Goal: Task Accomplishment & Management: Manage account settings

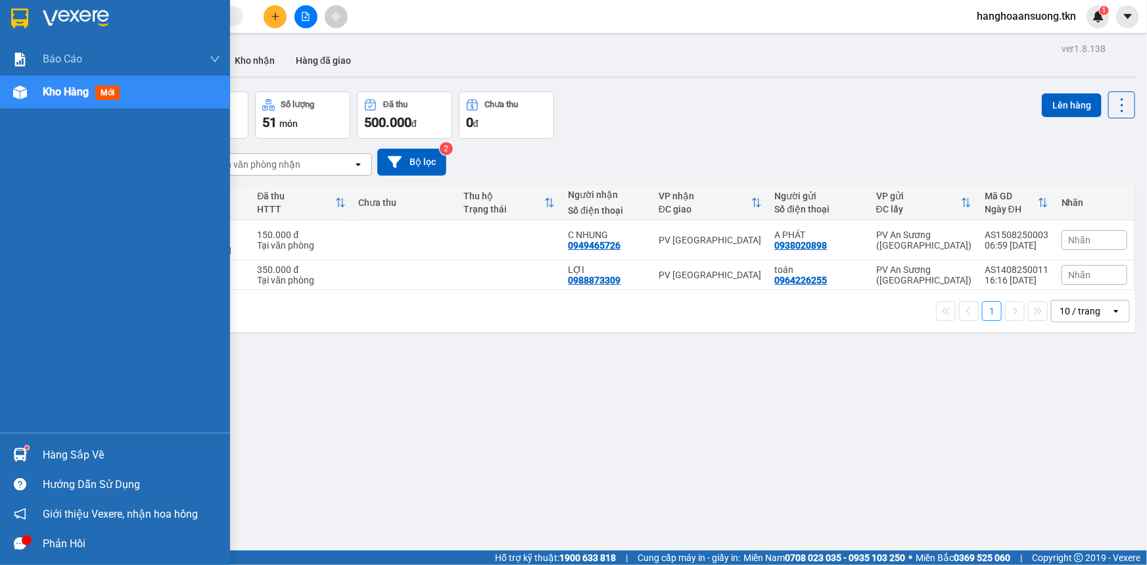
click at [34, 454] on div "Hàng sắp về" at bounding box center [115, 455] width 230 height 30
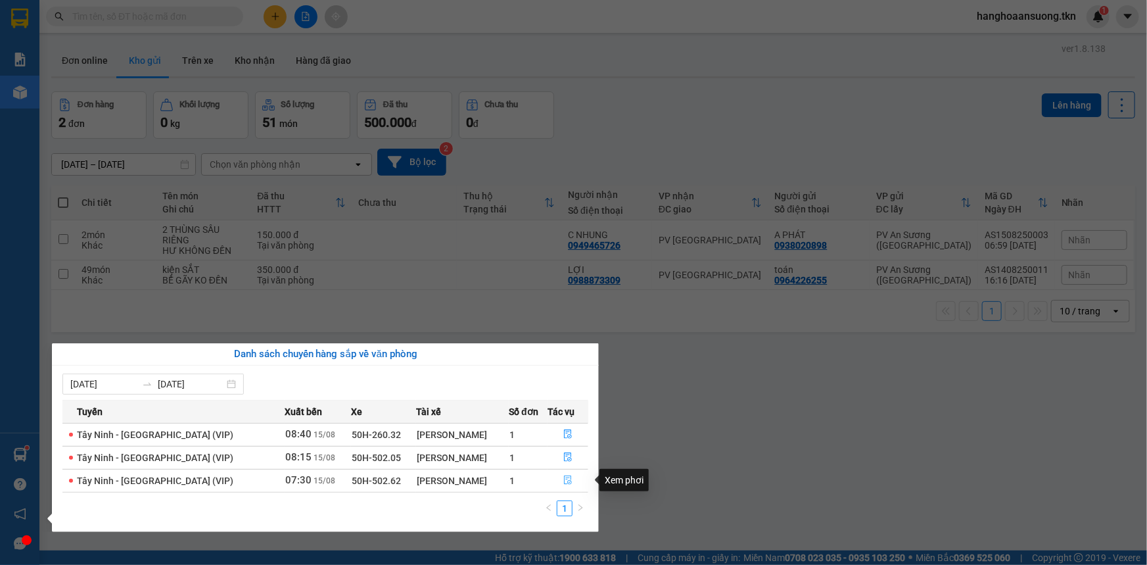
click at [564, 484] on icon "file-done" at bounding box center [568, 479] width 8 height 9
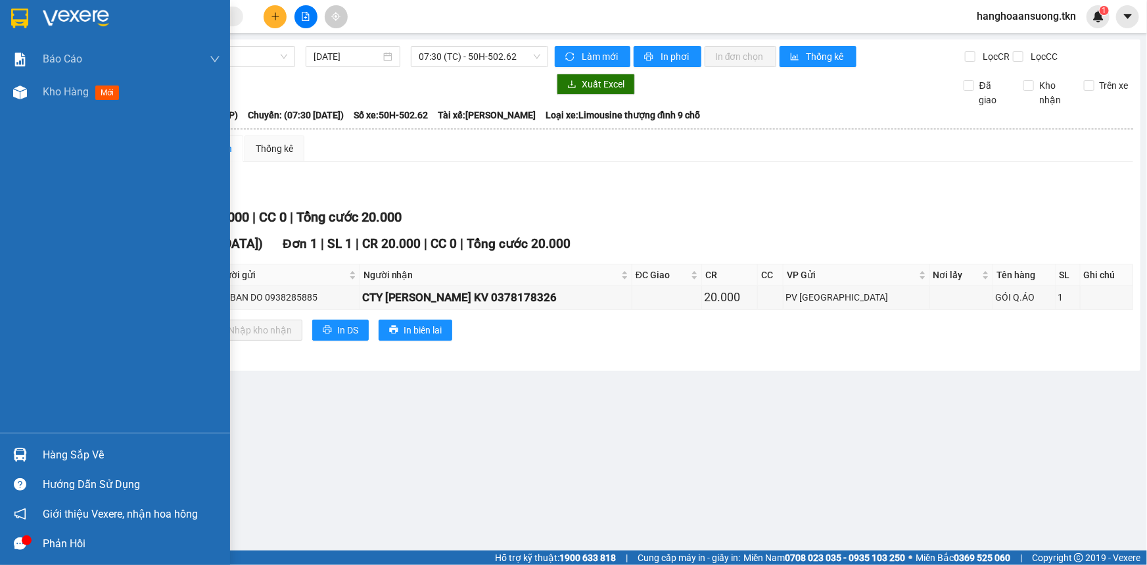
click at [55, 457] on div "Hàng sắp về" at bounding box center [132, 455] width 178 height 20
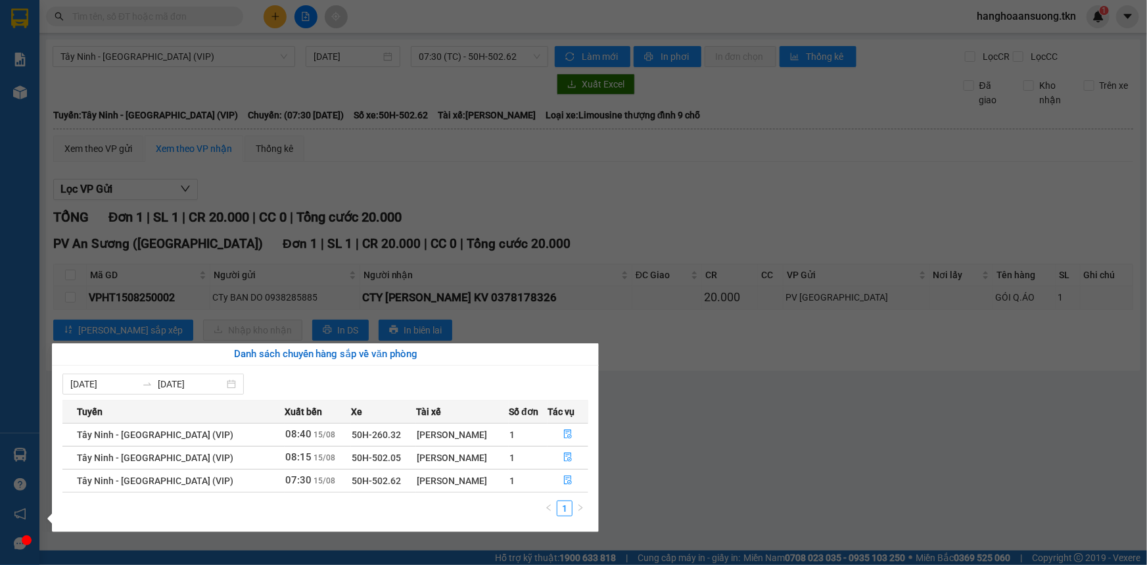
click at [684, 214] on section "Kết quả tìm kiếm ( 0 ) Bộ lọc No Data hanghoaansuong.tkn 1 Báo cáo Mẫu 1: Báo c…" at bounding box center [573, 282] width 1147 height 565
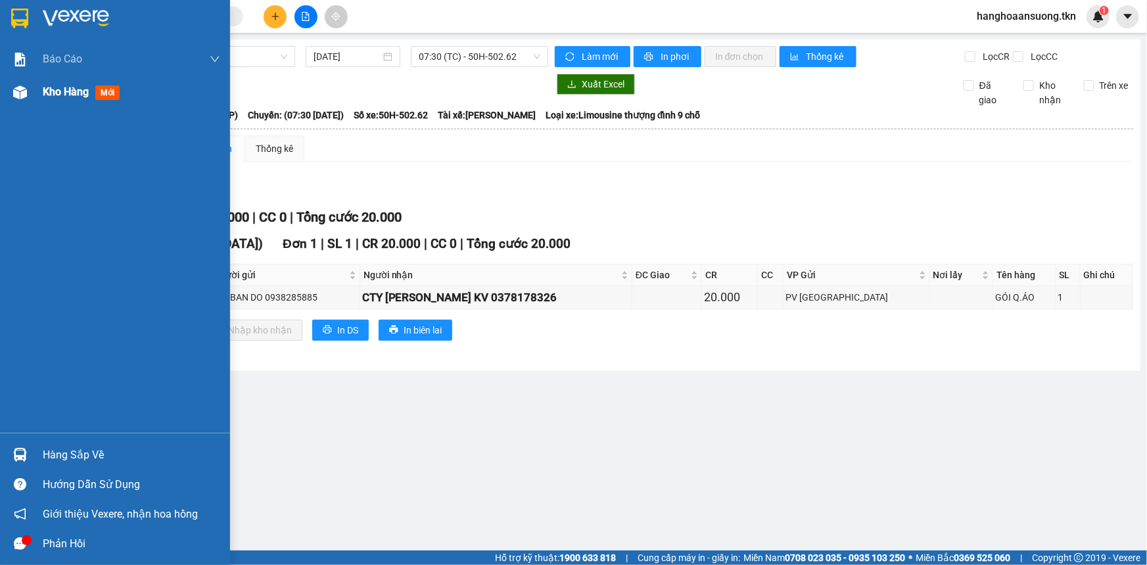
click at [48, 86] on span "Kho hàng" at bounding box center [66, 91] width 46 height 12
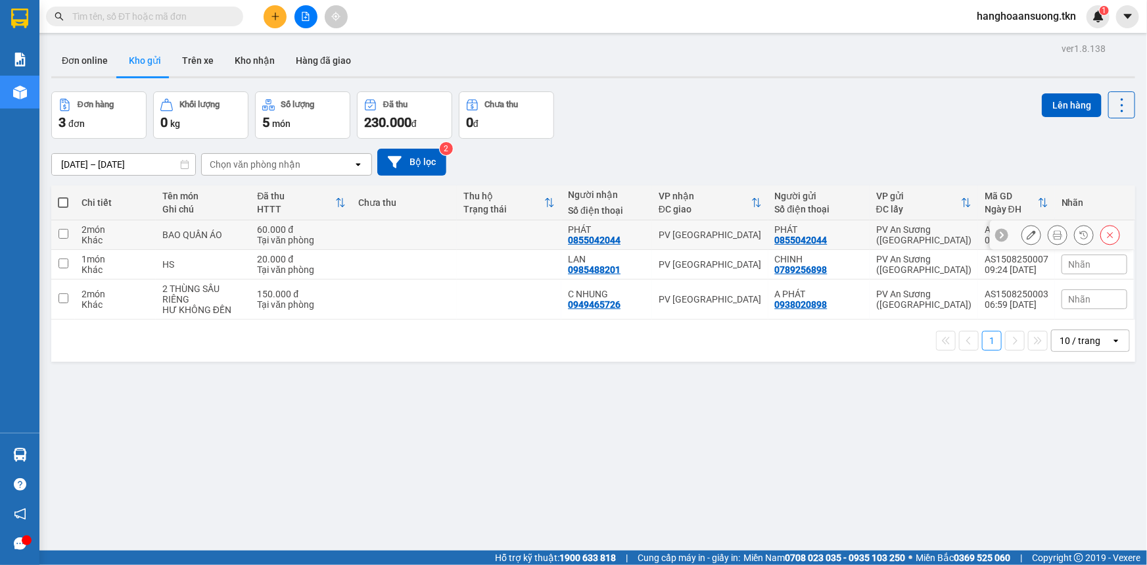
click at [488, 239] on td at bounding box center [509, 235] width 105 height 30
checkbox input "true"
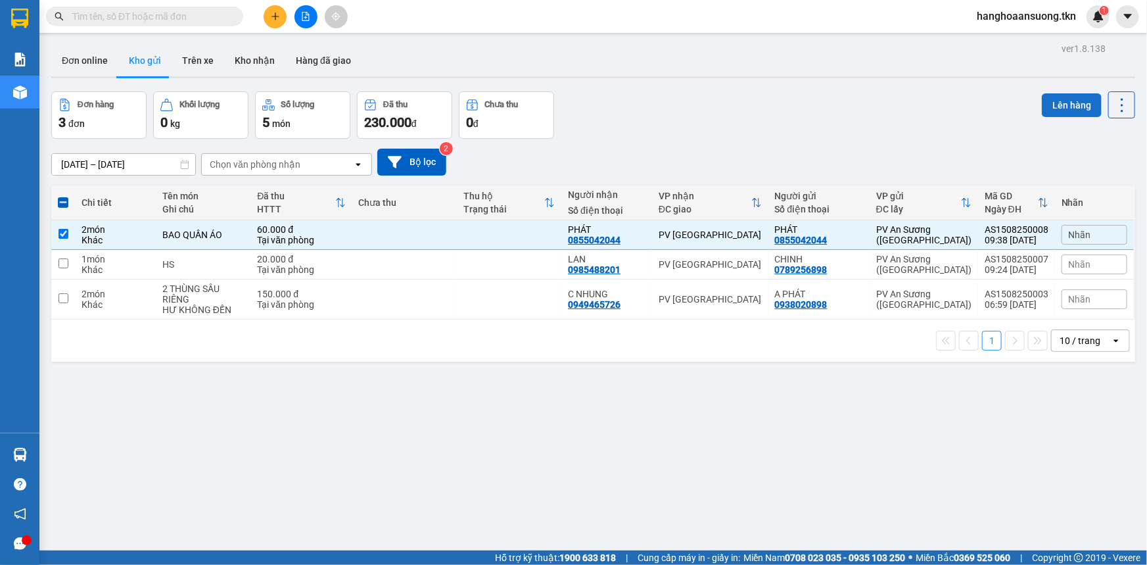
click at [1042, 108] on button "Lên hàng" at bounding box center [1072, 105] width 60 height 24
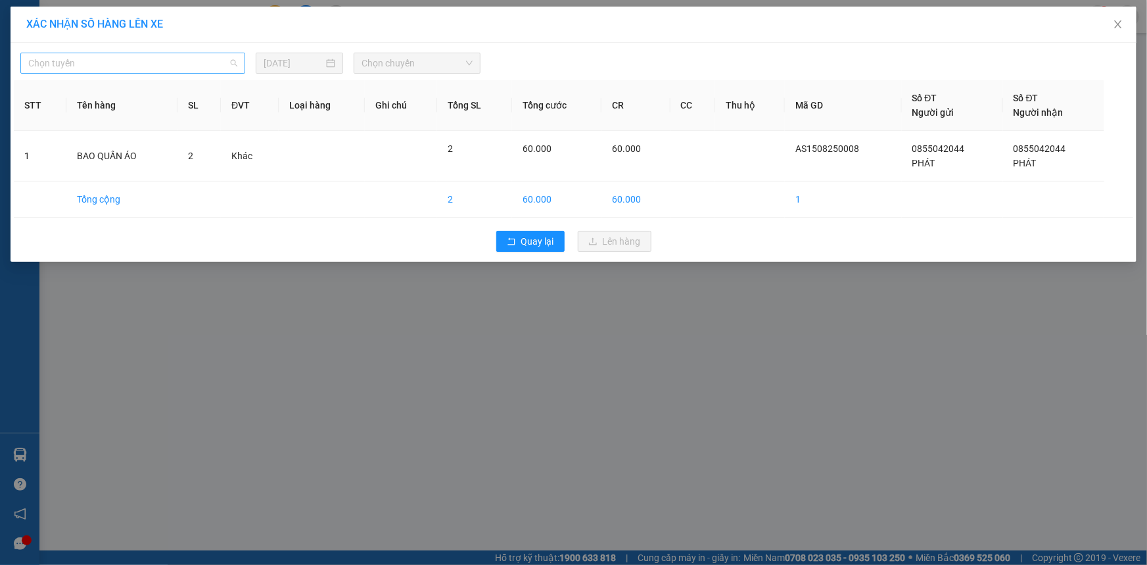
click at [161, 72] on span "Chọn tuyến" at bounding box center [132, 63] width 209 height 20
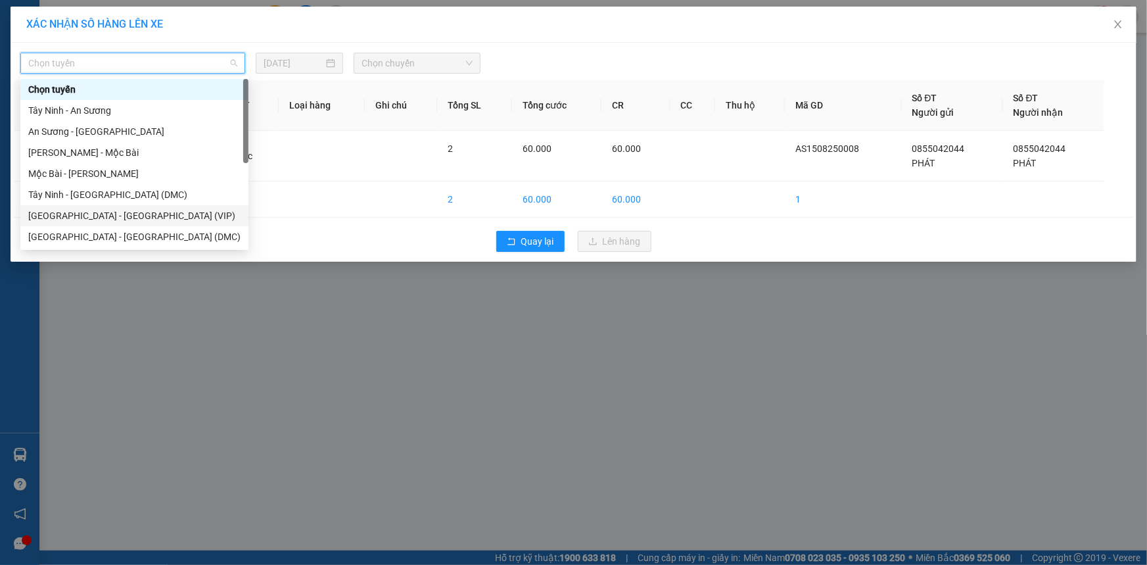
click at [181, 217] on div "[GEOGRAPHIC_DATA] - [GEOGRAPHIC_DATA] (VIP)" at bounding box center [134, 215] width 212 height 14
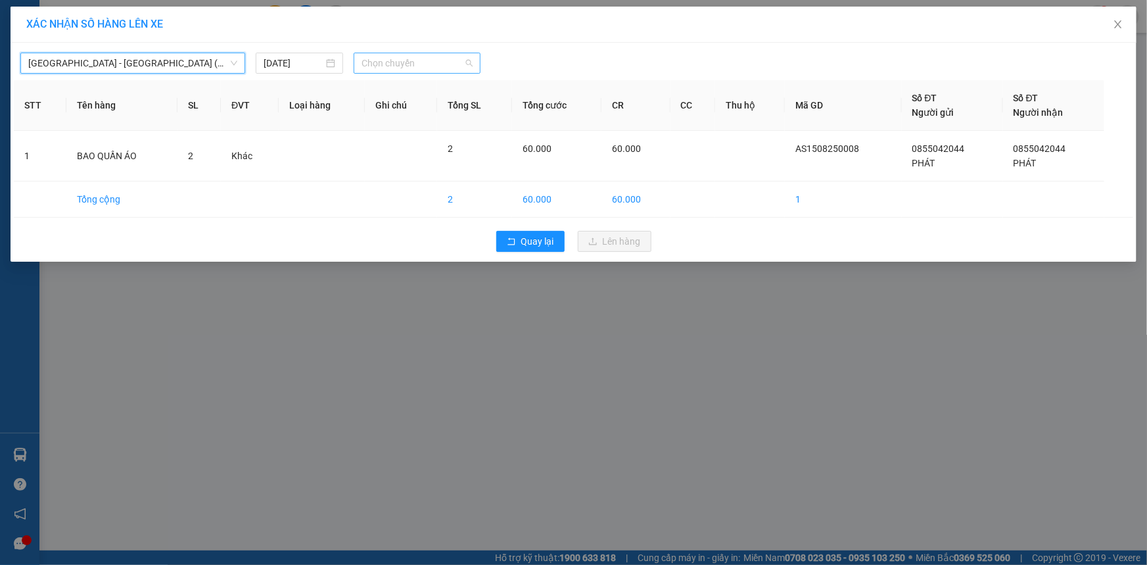
click at [403, 63] on span "Chọn chuyến" at bounding box center [417, 63] width 111 height 20
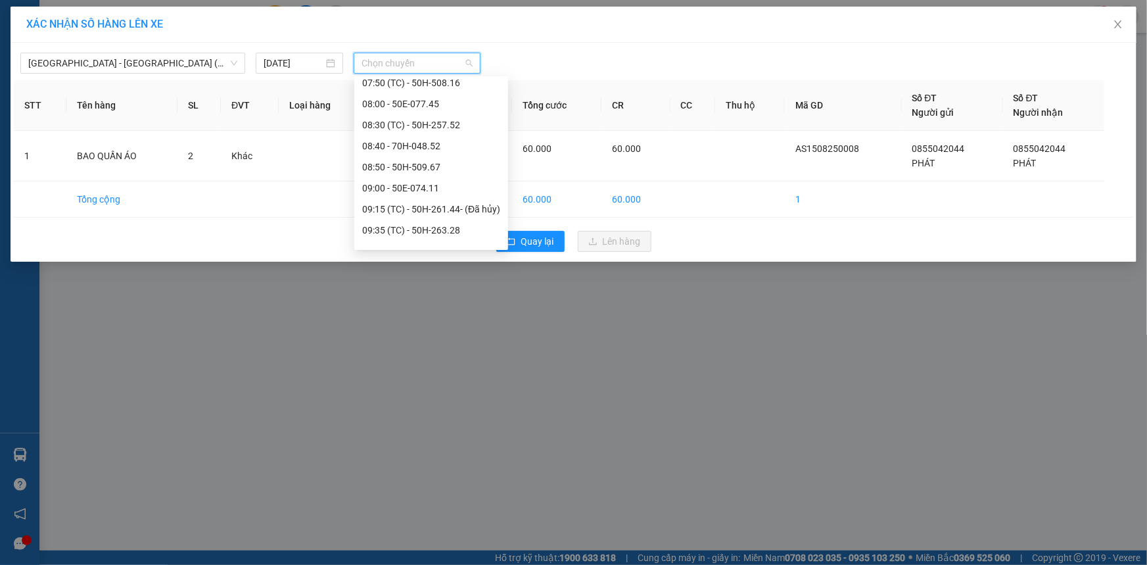
scroll to position [327, 0]
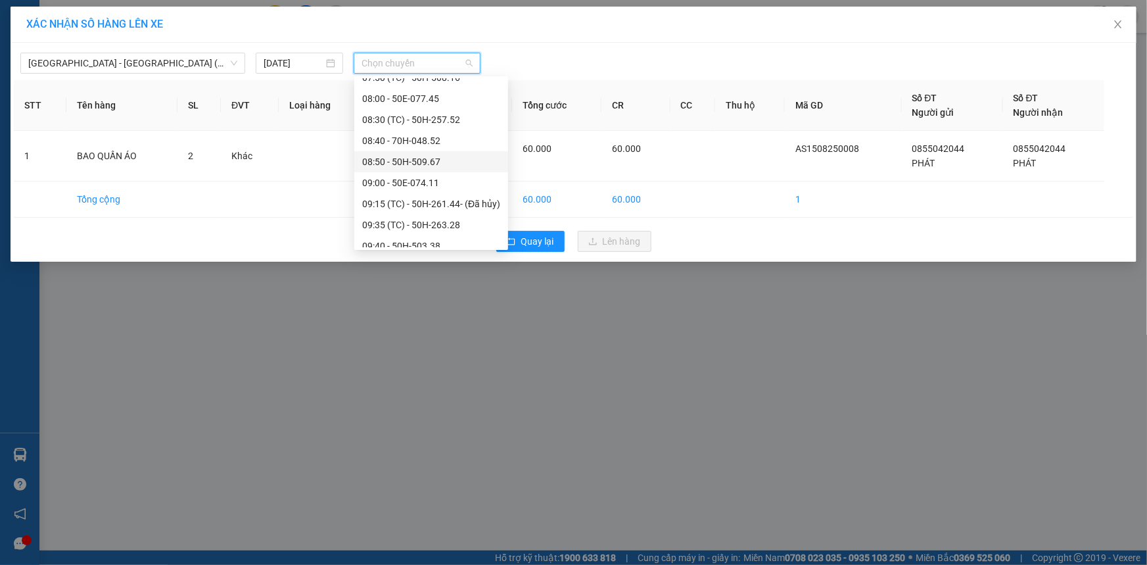
click at [471, 170] on div "08:50 - 50H-509.67" at bounding box center [431, 161] width 154 height 21
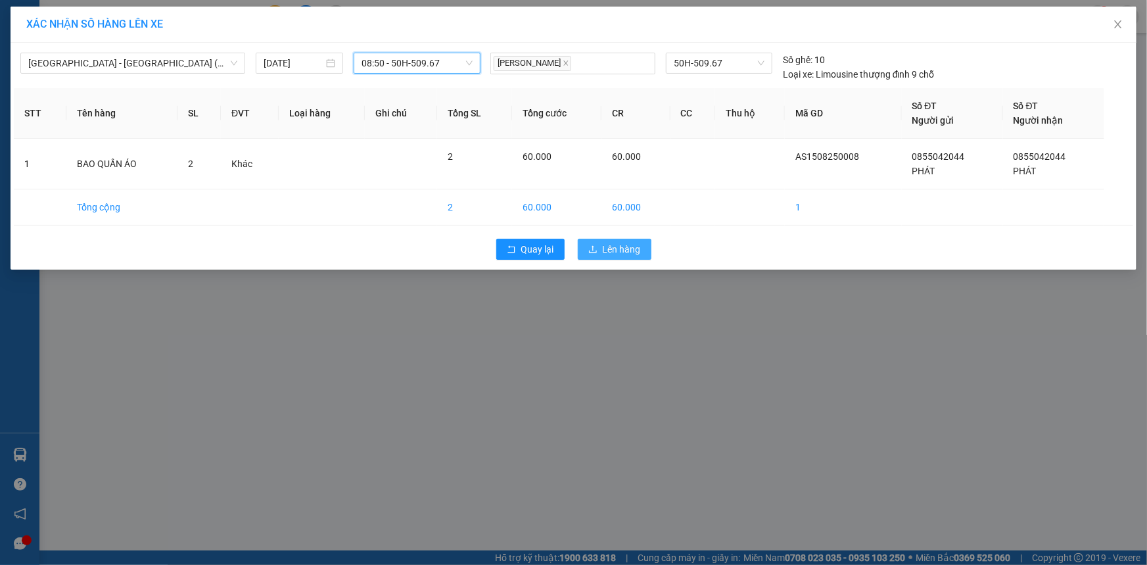
click at [633, 256] on span "Lên hàng" at bounding box center [622, 249] width 38 height 14
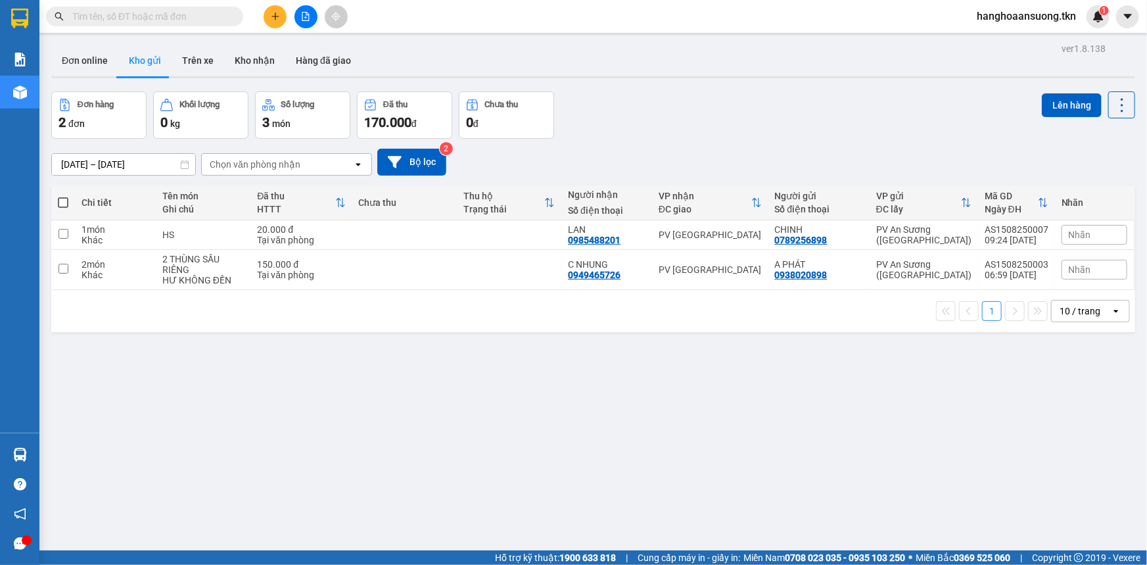
click at [862, 383] on div "ver 1.8.138 Đơn online Kho gửi Trên xe Kho nhận Hàng đã giao Đơn hàng 2 đơn Khố…" at bounding box center [593, 321] width 1095 height 565
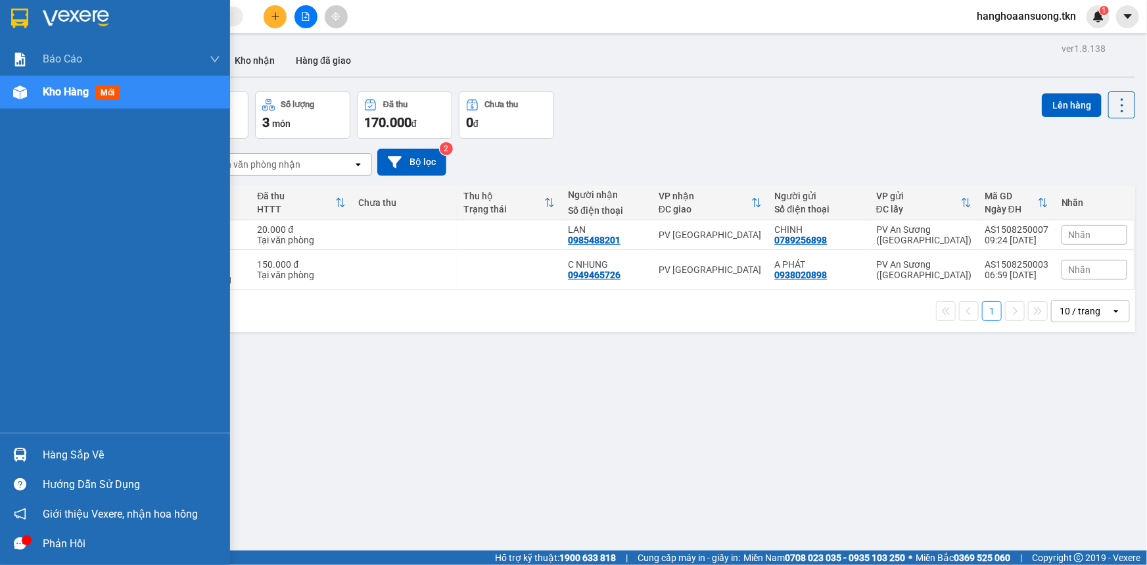
click at [93, 453] on div "Hàng sắp về" at bounding box center [132, 455] width 178 height 20
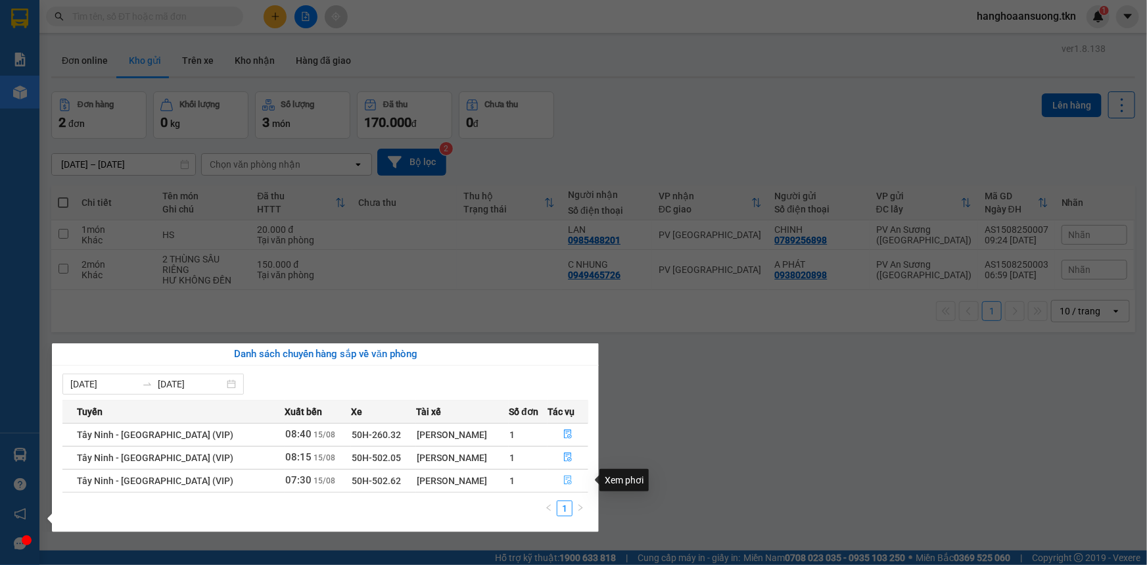
click at [565, 481] on icon "file-done" at bounding box center [567, 479] width 9 height 9
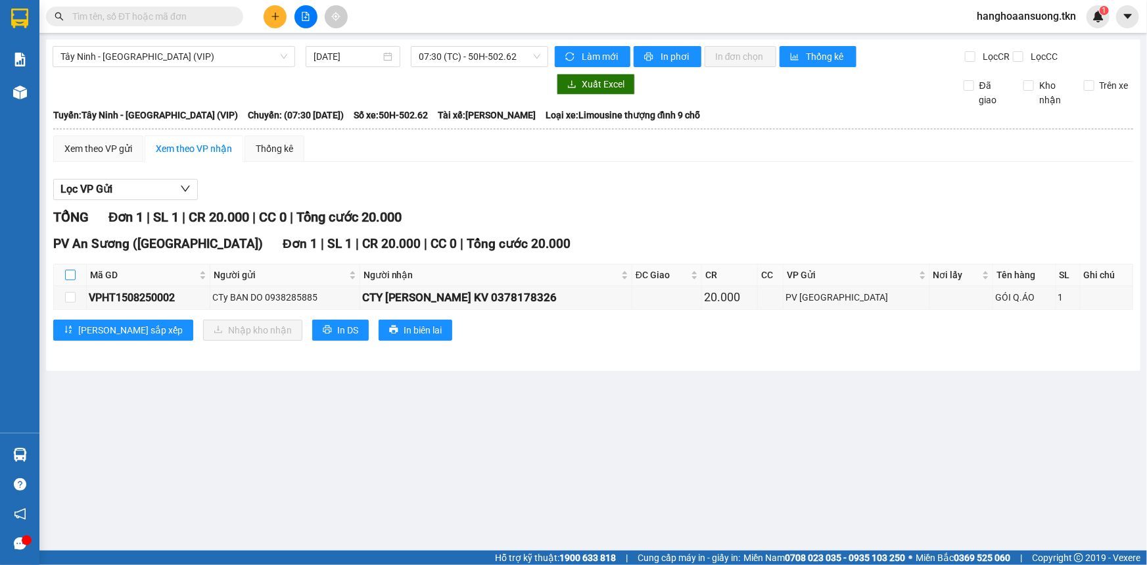
click at [72, 272] on input "checkbox" at bounding box center [70, 275] width 11 height 11
checkbox input "true"
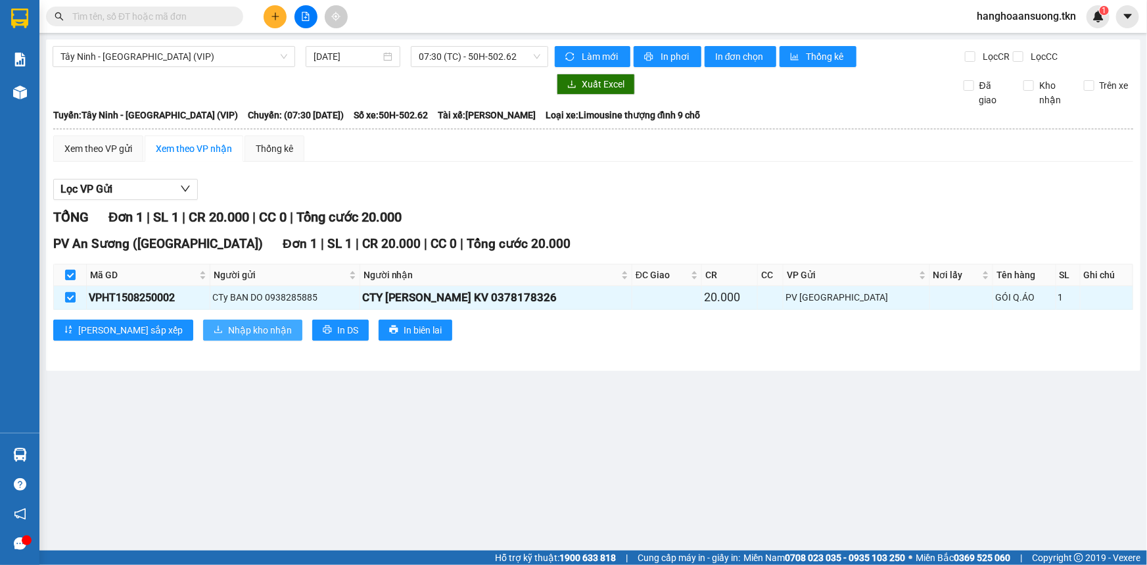
click at [203, 339] on button "Nhập kho nhận" at bounding box center [252, 330] width 99 height 21
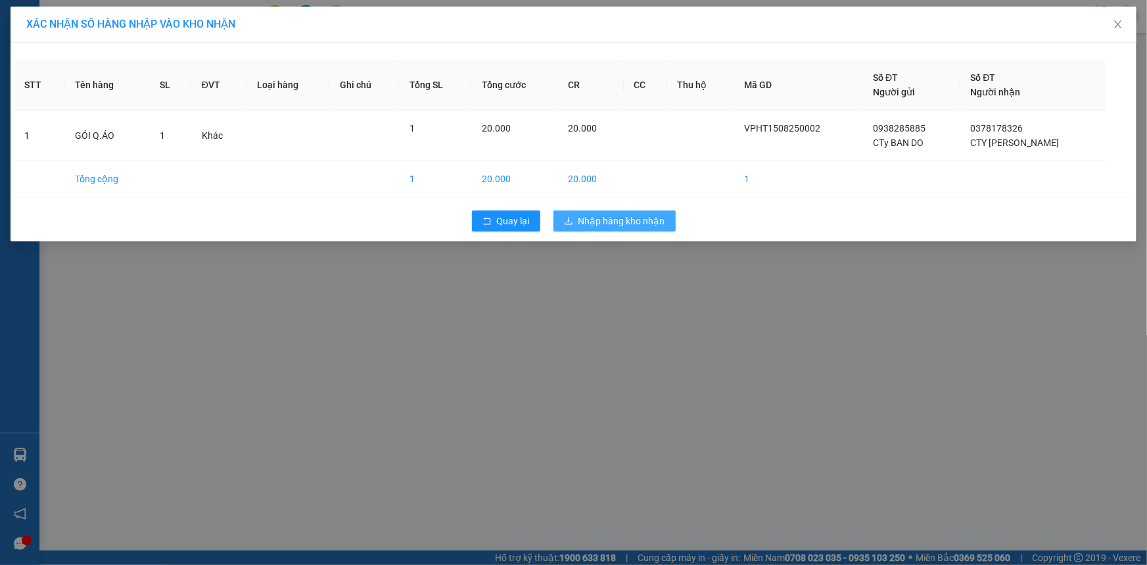
click at [644, 221] on span "Nhập hàng kho nhận" at bounding box center [622, 221] width 87 height 14
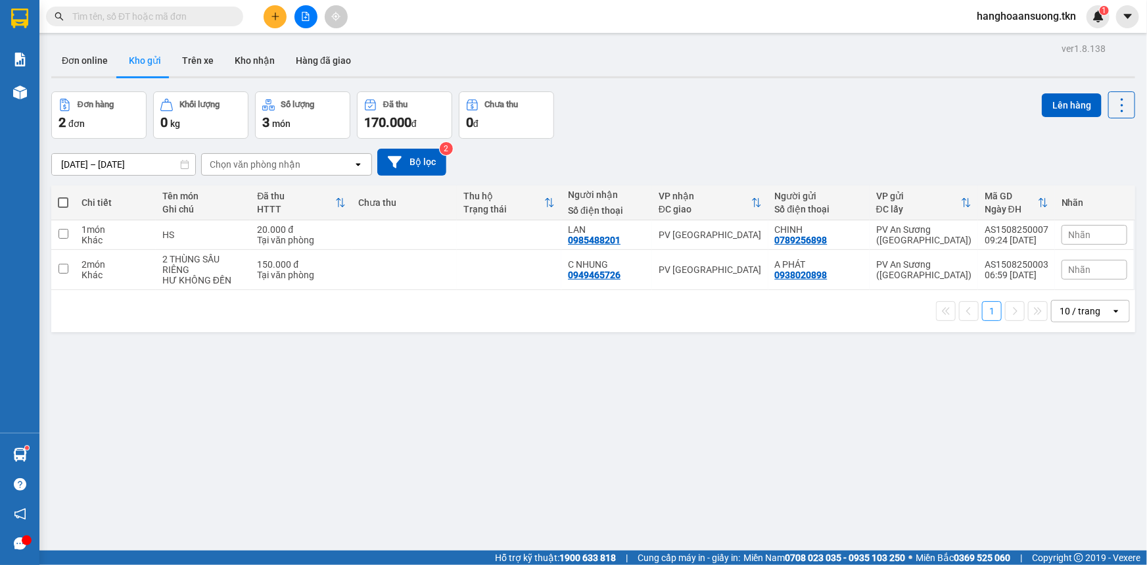
click at [204, 14] on input "text" at bounding box center [149, 16] width 155 height 14
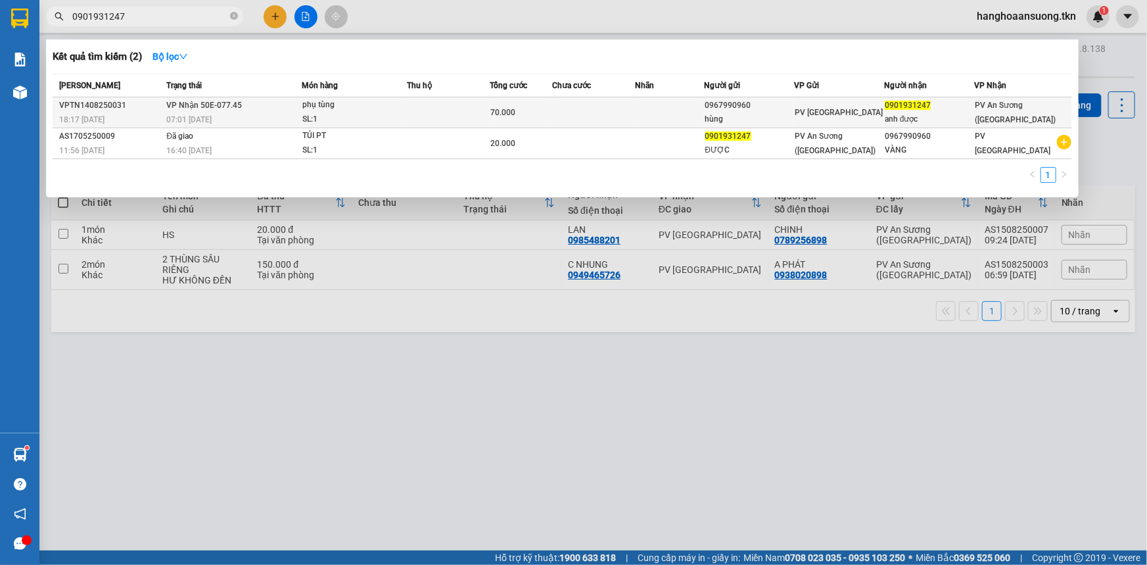
type input "0901931247"
click at [635, 101] on td at bounding box center [593, 112] width 83 height 31
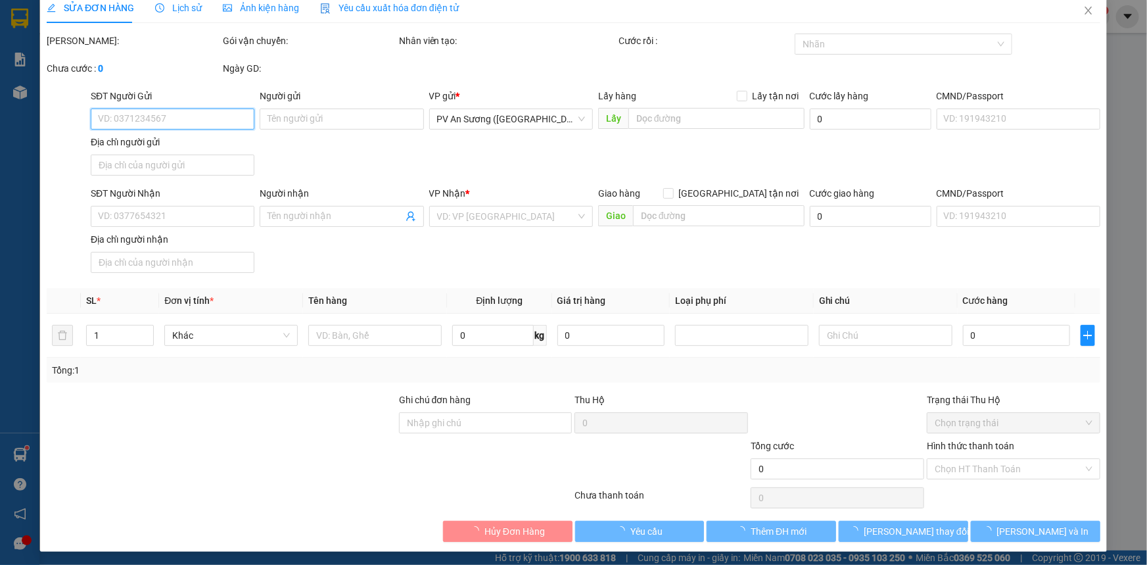
type input "0967990960"
type input "hùng"
type input "0901931247"
type input "anh được"
type input "70.000"
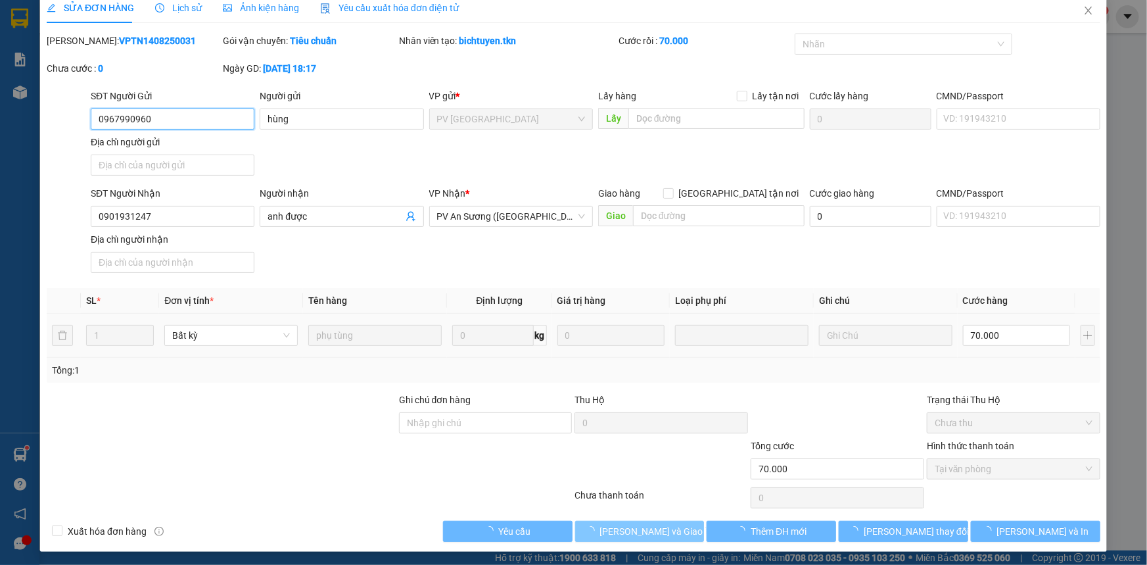
scroll to position [15, 0]
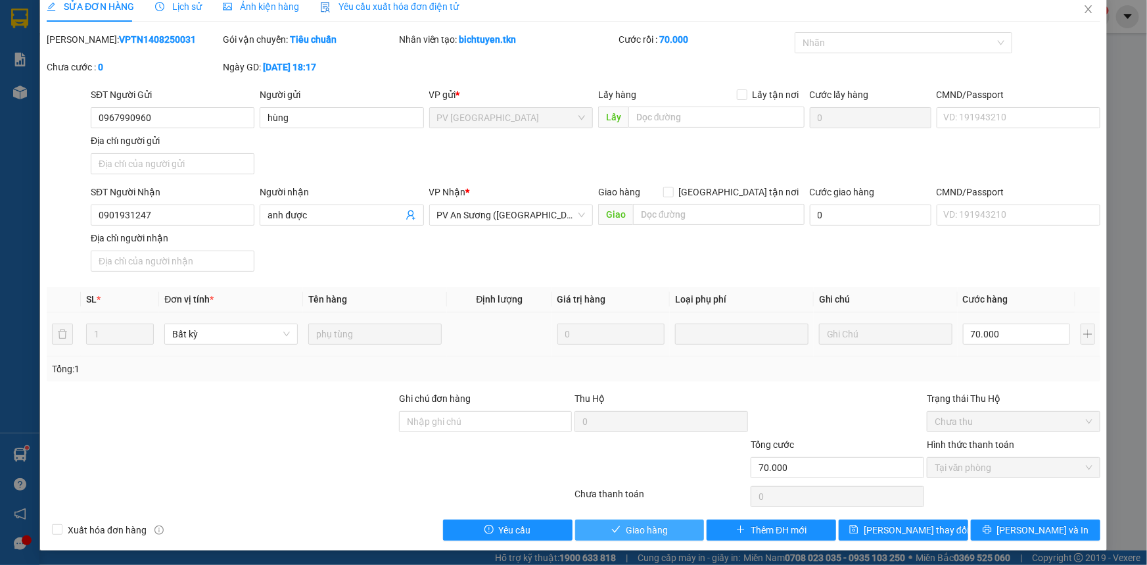
click at [631, 532] on span "Giao hàng" at bounding box center [647, 530] width 42 height 14
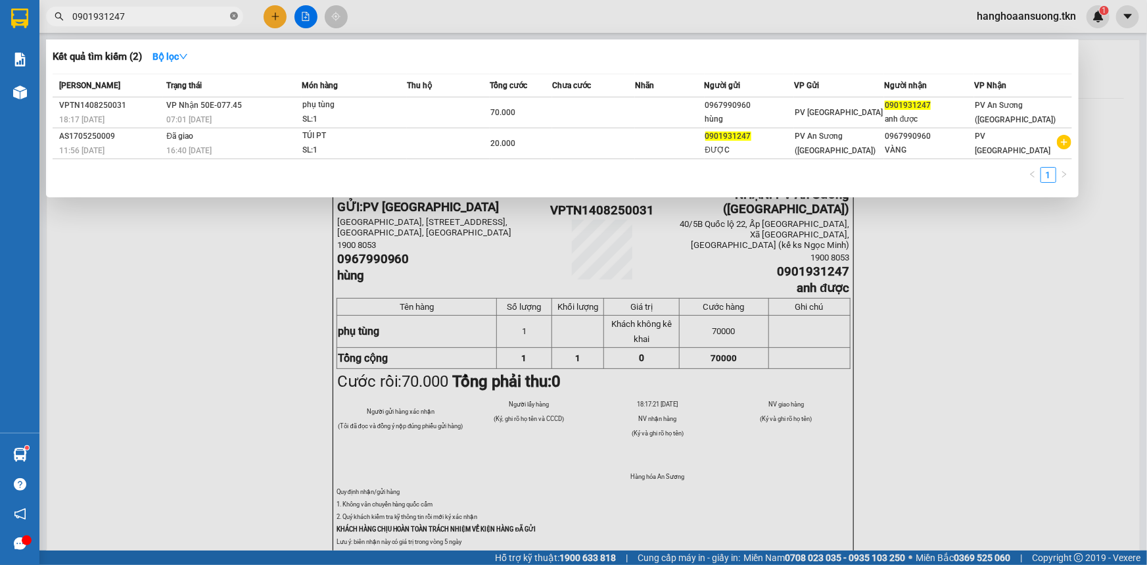
click at [231, 13] on icon "close-circle" at bounding box center [234, 16] width 8 height 8
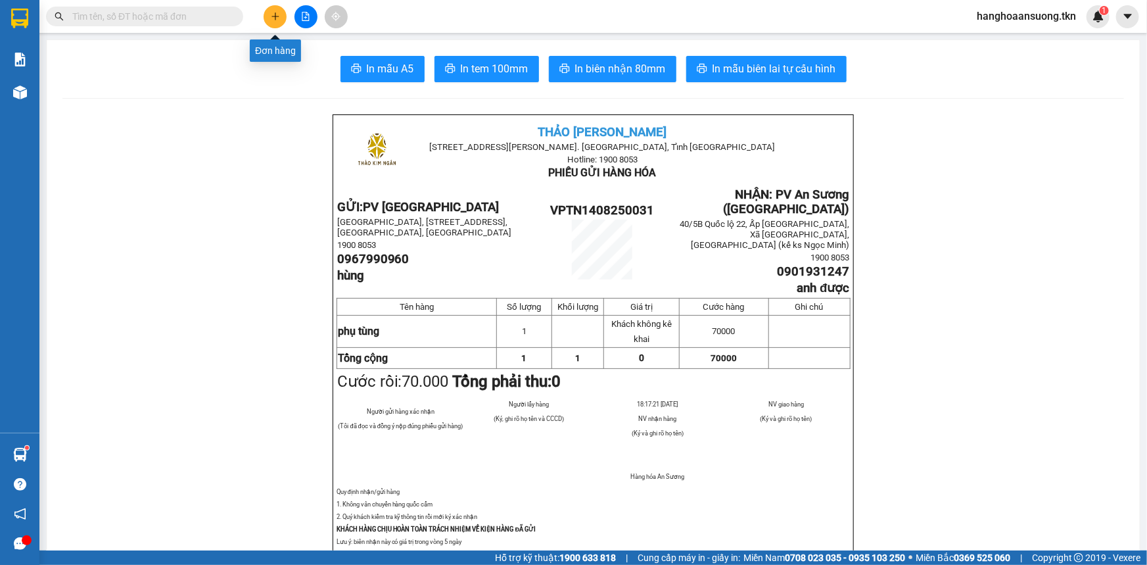
click at [275, 17] on icon "plus" at bounding box center [275, 15] width 1 height 7
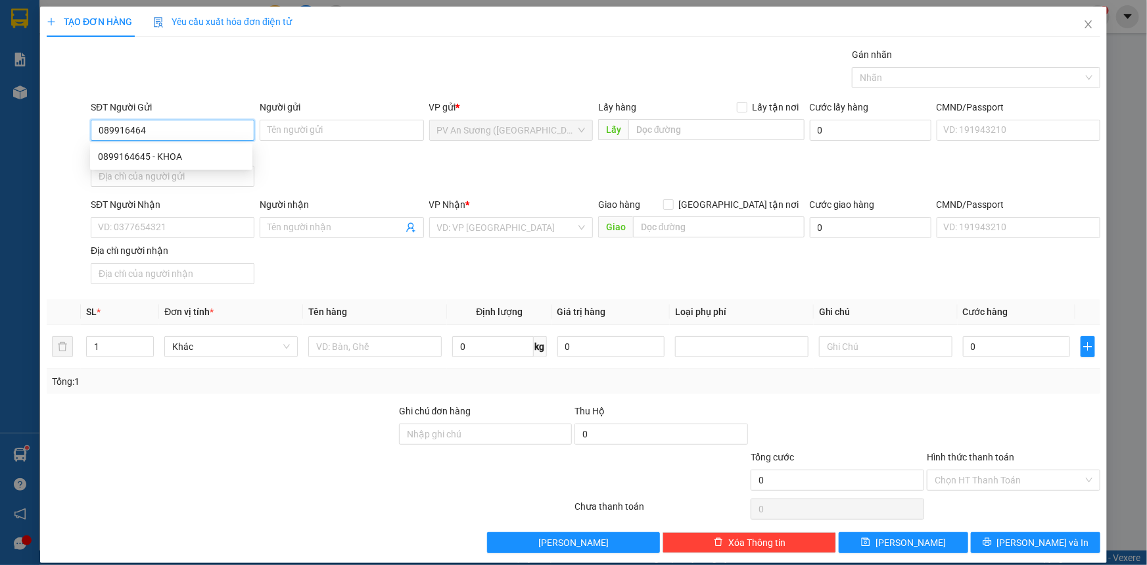
type input "0899164645"
click at [176, 154] on div "0899164645 - KHOA" at bounding box center [171, 156] width 147 height 14
type input "KHOA"
type input "0899329671"
type input "Hiếu"
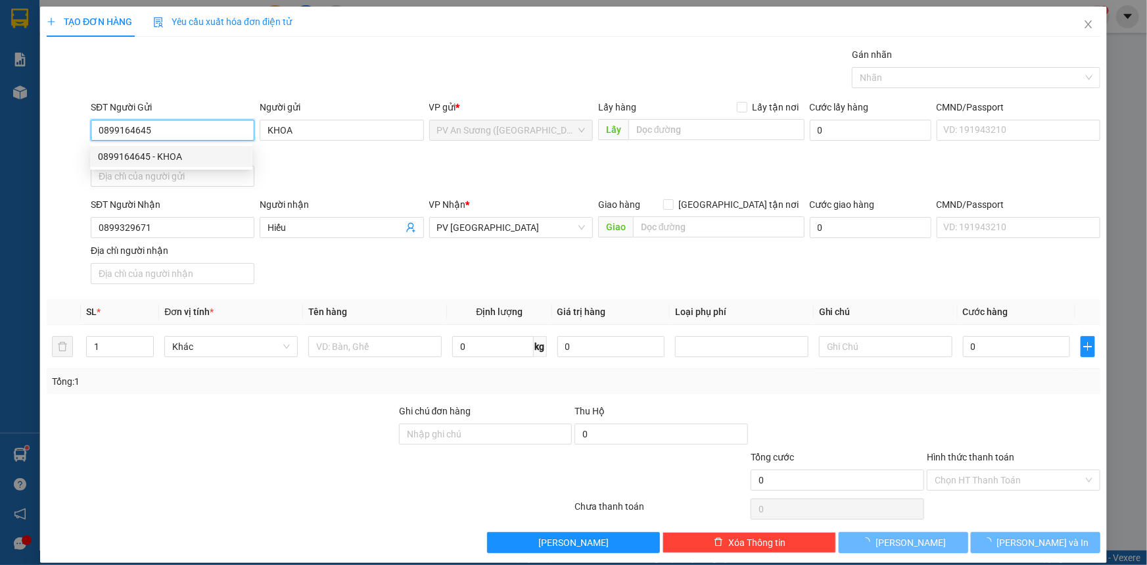
type input "30.000"
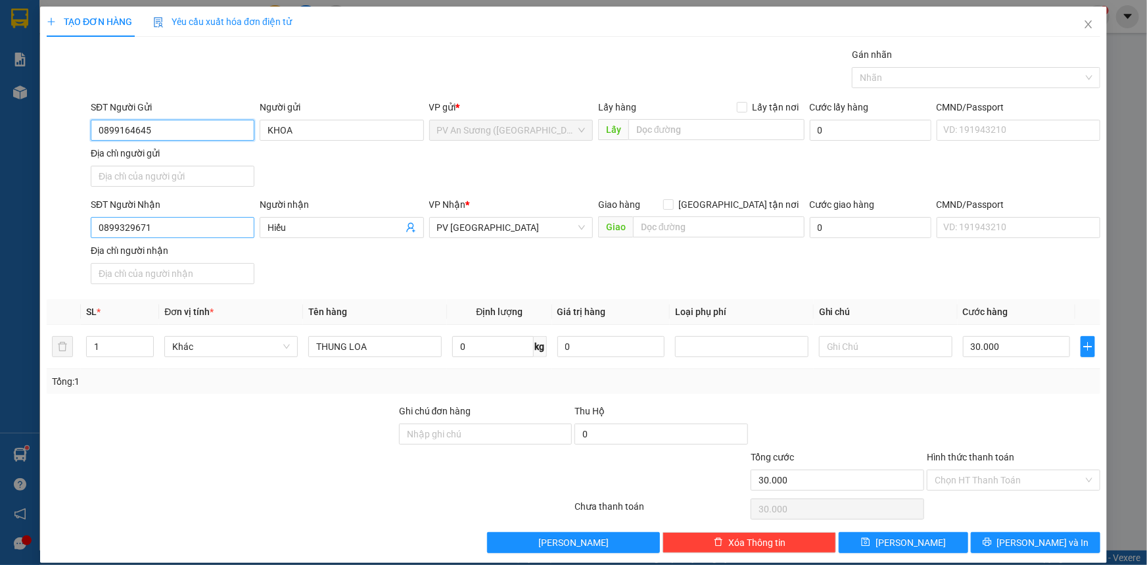
type input "0899164645"
click at [213, 220] on input "0899329671" at bounding box center [173, 227] width 164 height 21
type input "0917452592"
click at [299, 220] on input "Hiếu" at bounding box center [335, 227] width 135 height 14
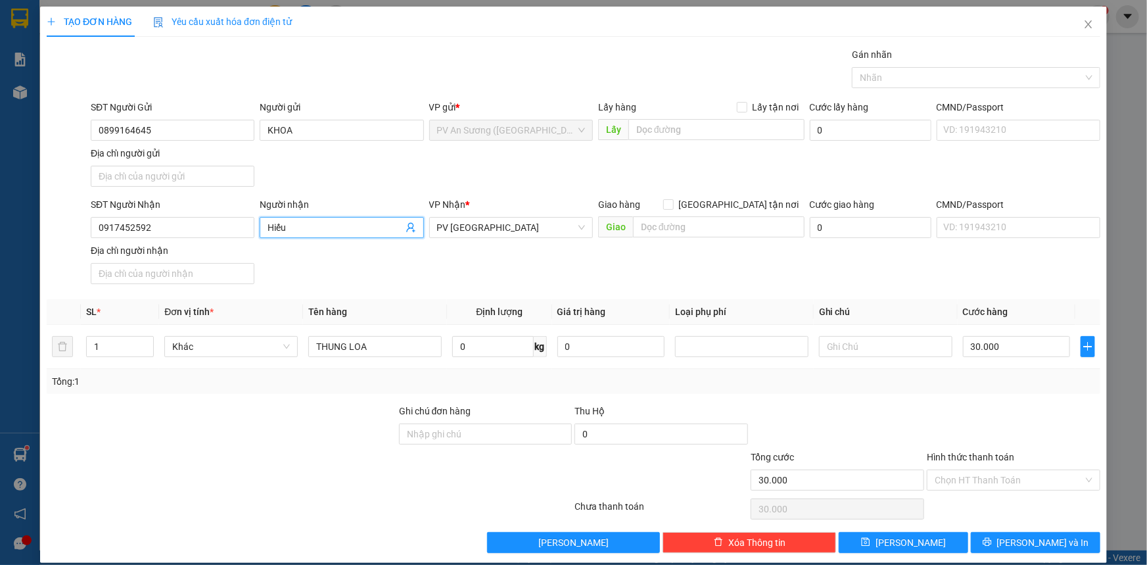
click at [299, 221] on input "Hiếu" at bounding box center [335, 227] width 135 height 14
click at [299, 222] on input "Hiếu" at bounding box center [335, 227] width 135 height 14
type input "H"
click at [871, 337] on input "text" at bounding box center [885, 346] width 133 height 21
type input "BỂ K ĐỀN"
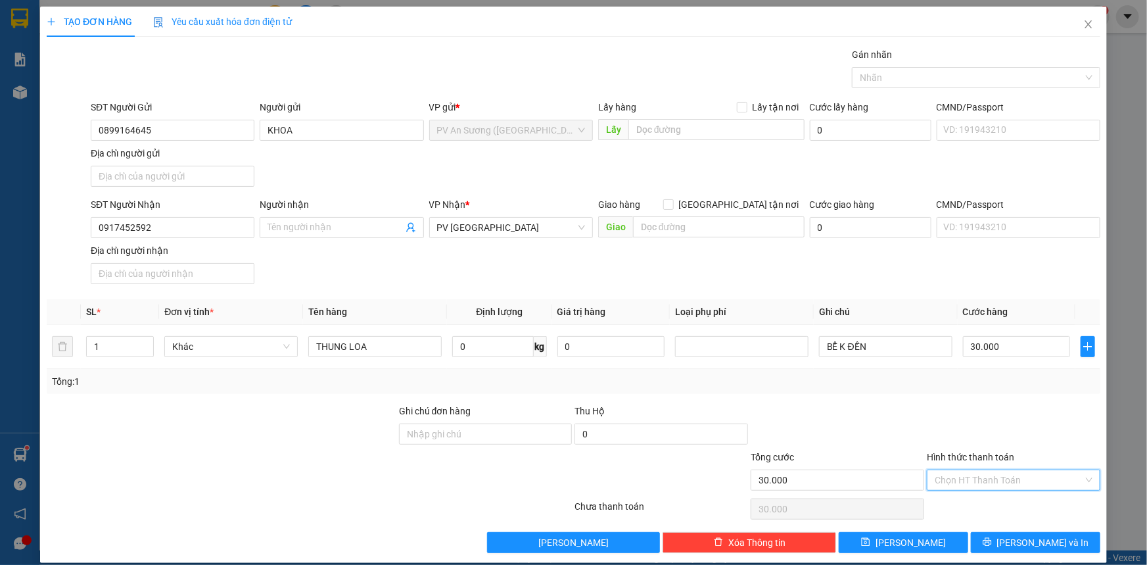
click at [993, 477] on input "Hình thức thanh toán" at bounding box center [1009, 480] width 149 height 20
click at [978, 500] on div "Tại văn phòng" at bounding box center [1006, 505] width 156 height 14
type input "0"
click at [871, 538] on icon "save" at bounding box center [866, 542] width 9 height 9
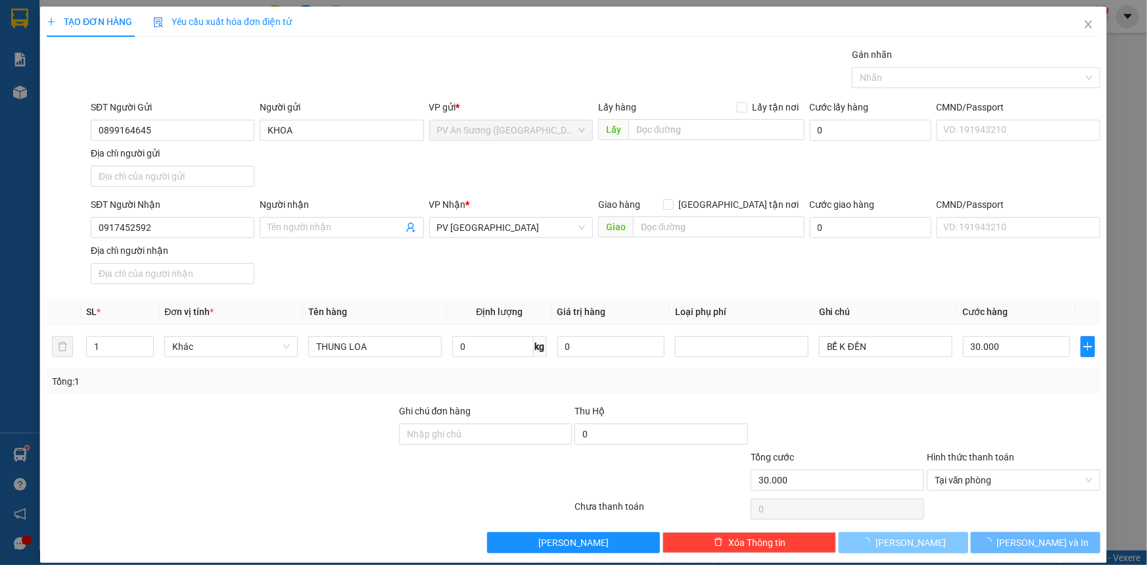
type input "0"
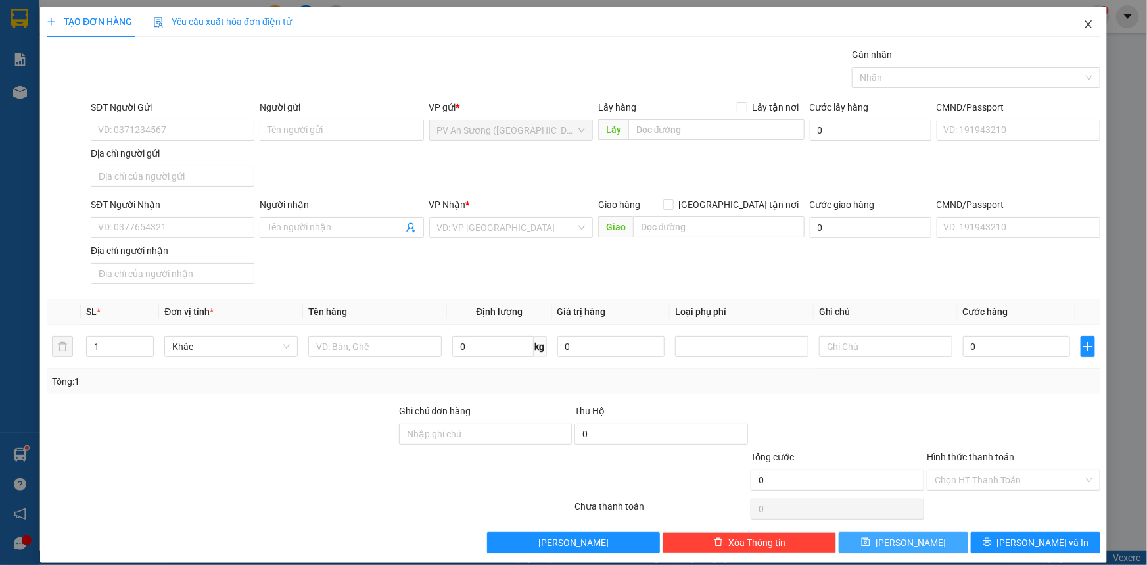
click at [1084, 21] on icon "close" at bounding box center [1089, 24] width 11 height 11
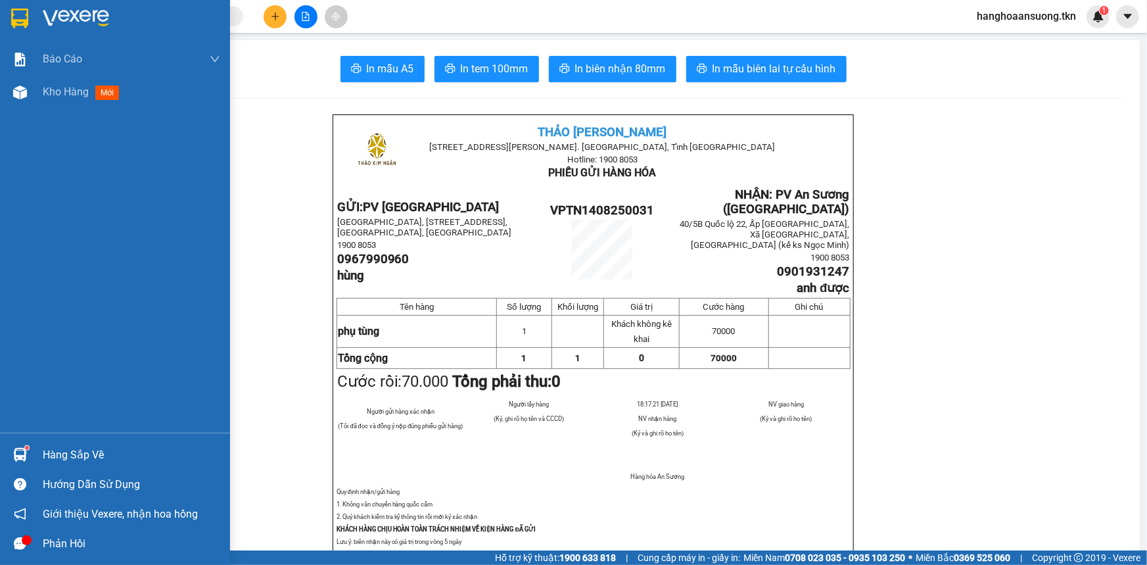
click at [14, 451] on img at bounding box center [20, 455] width 14 height 14
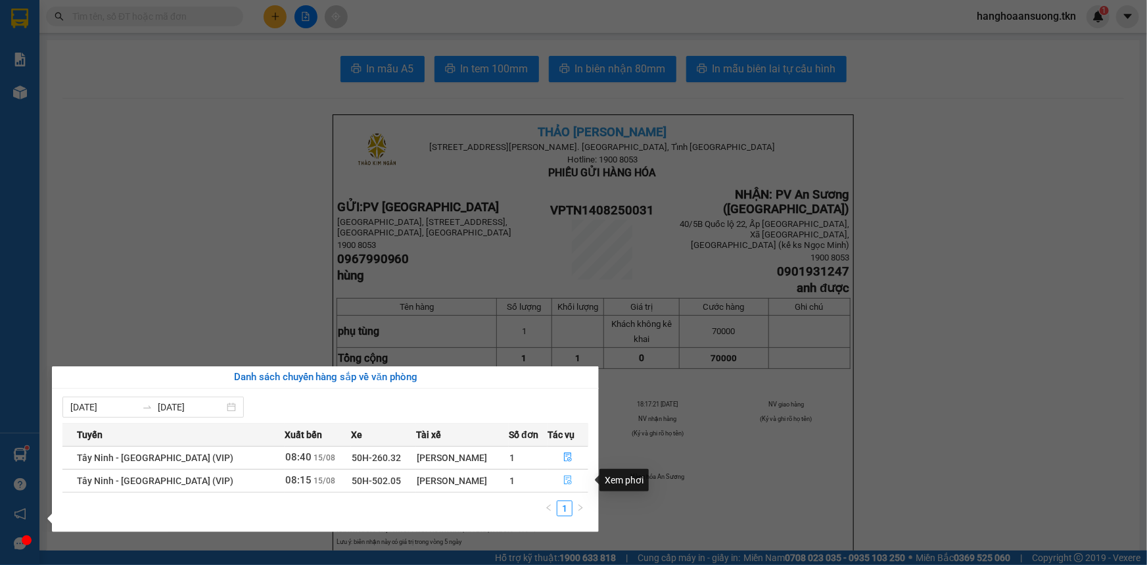
click at [563, 482] on icon "file-done" at bounding box center [567, 479] width 9 height 9
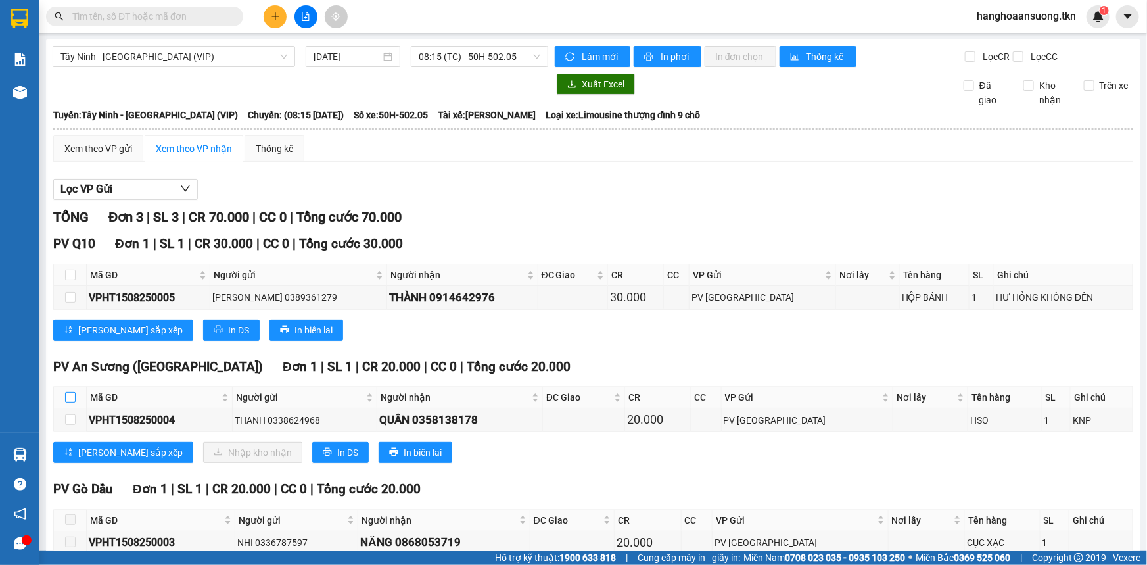
click at [70, 396] on input "checkbox" at bounding box center [70, 397] width 11 height 11
checkbox input "true"
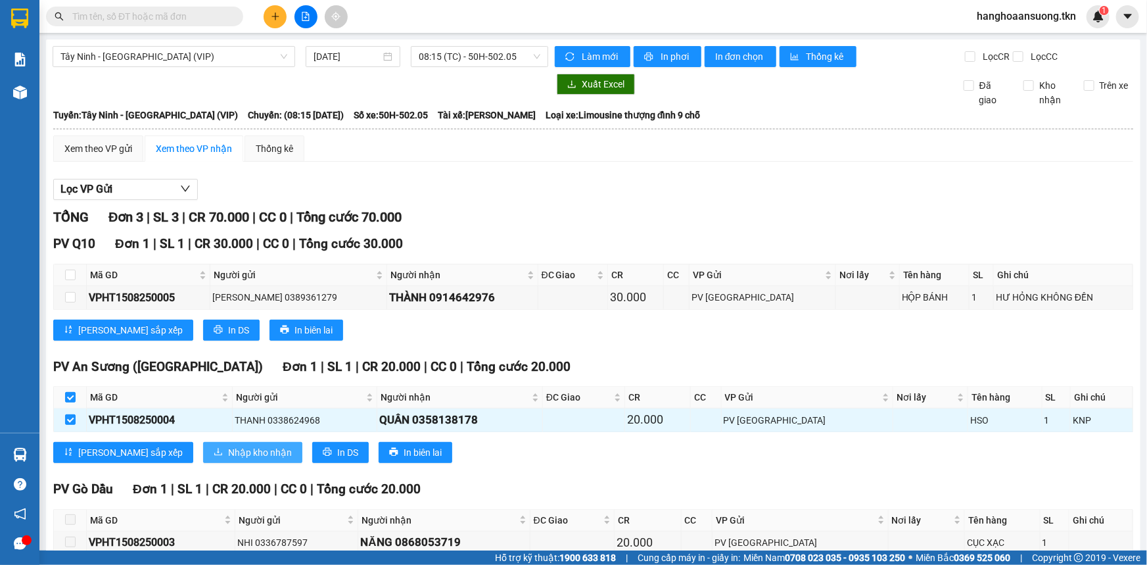
click at [228, 454] on span "Nhập kho nhận" at bounding box center [260, 452] width 64 height 14
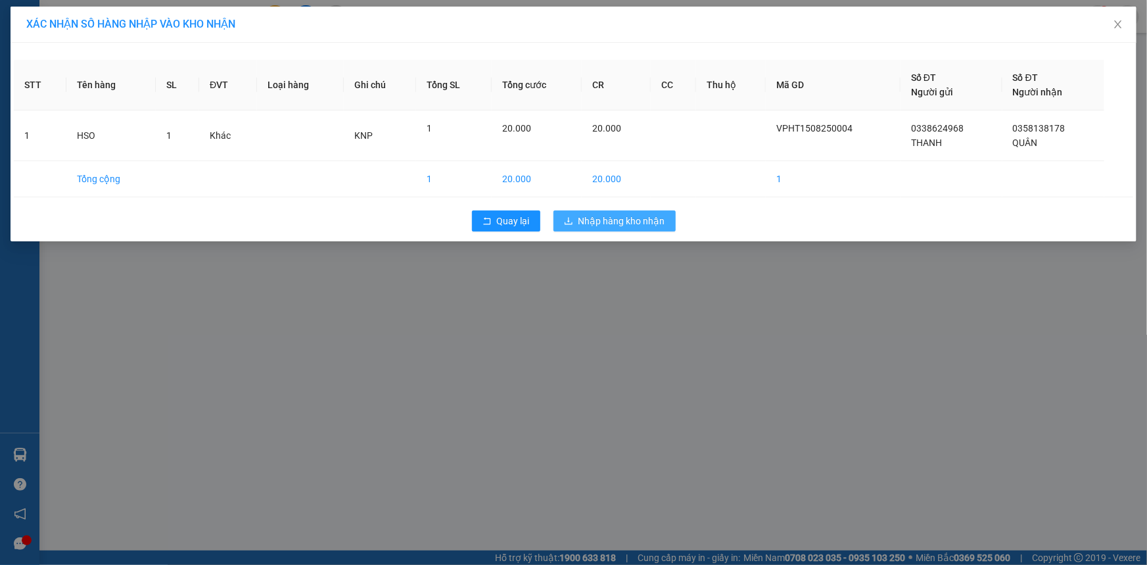
click at [612, 217] on span "Nhập hàng kho nhận" at bounding box center [622, 221] width 87 height 14
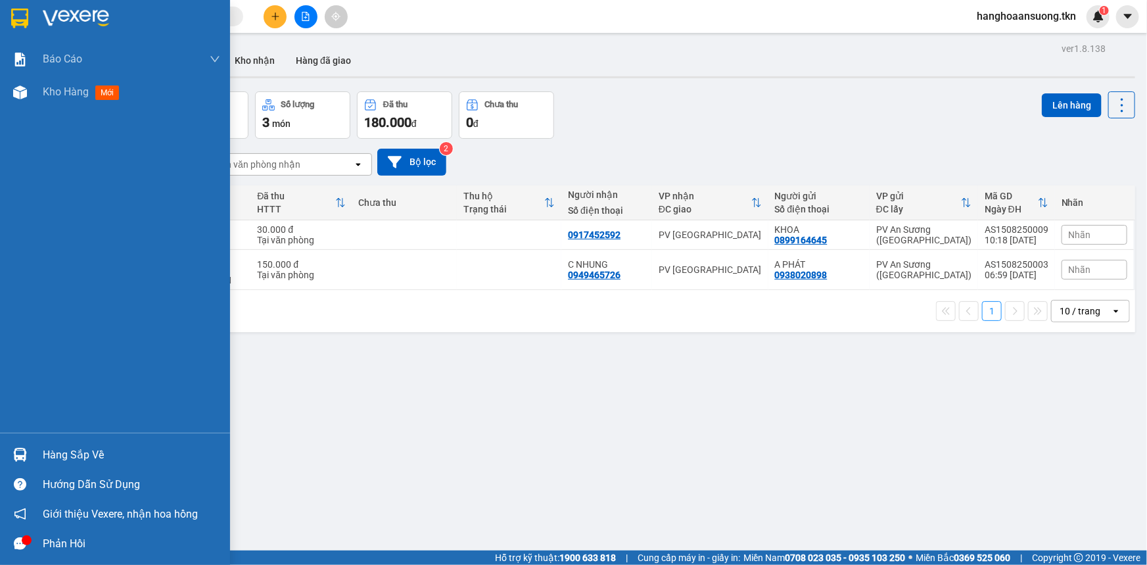
click at [24, 447] on div at bounding box center [20, 454] width 23 height 23
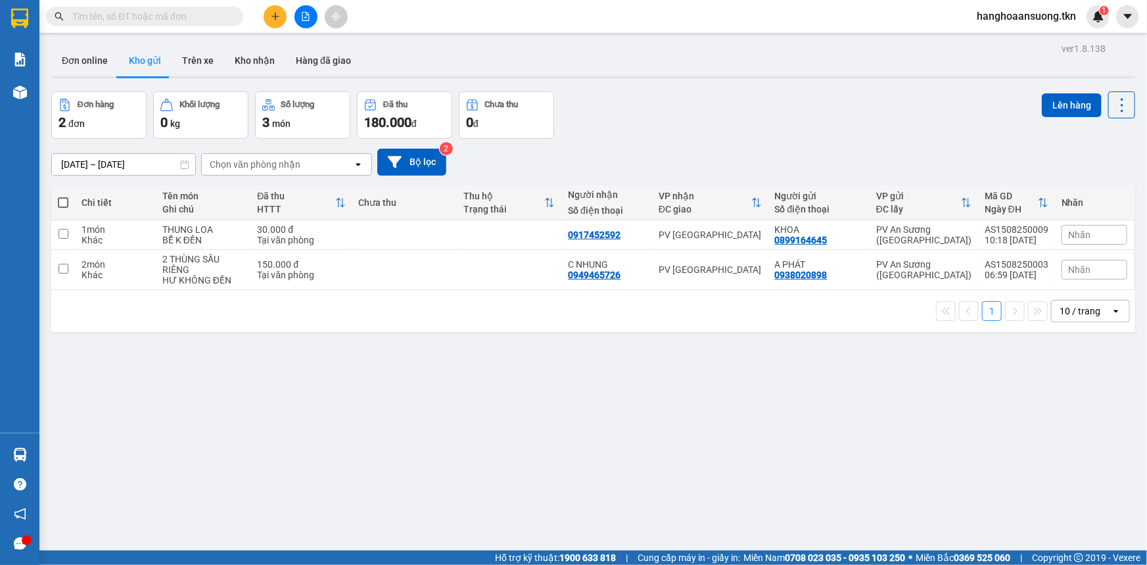
click at [734, 387] on section "Kết quả tìm kiếm ( 2 ) Bộ lọc Mã ĐH Trạng thái Món hàng Thu hộ Tổng cước Chưa c…" at bounding box center [573, 282] width 1147 height 565
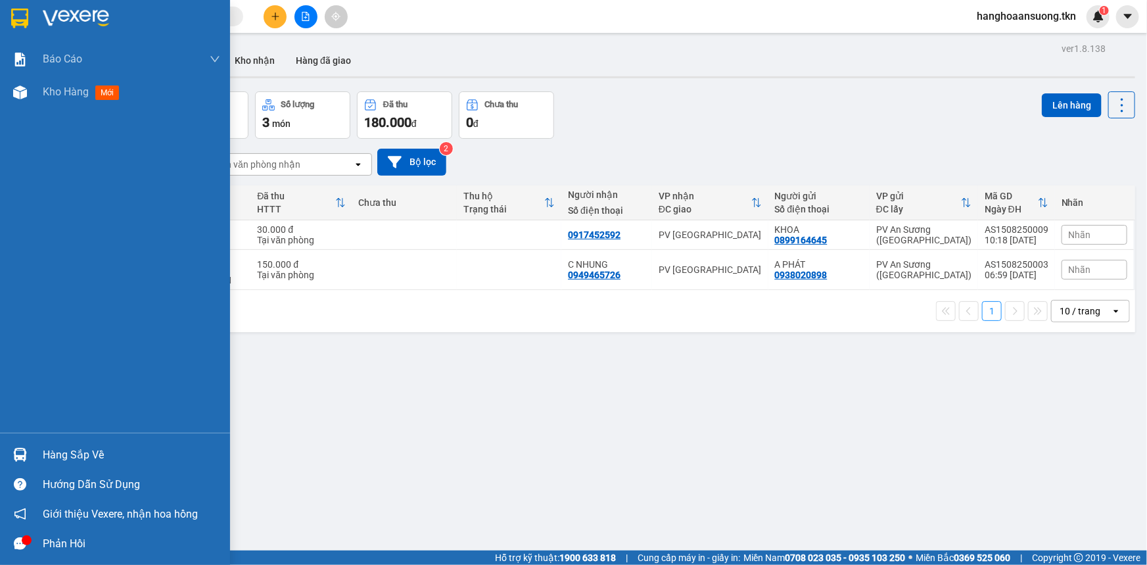
click at [15, 20] on img at bounding box center [19, 19] width 17 height 20
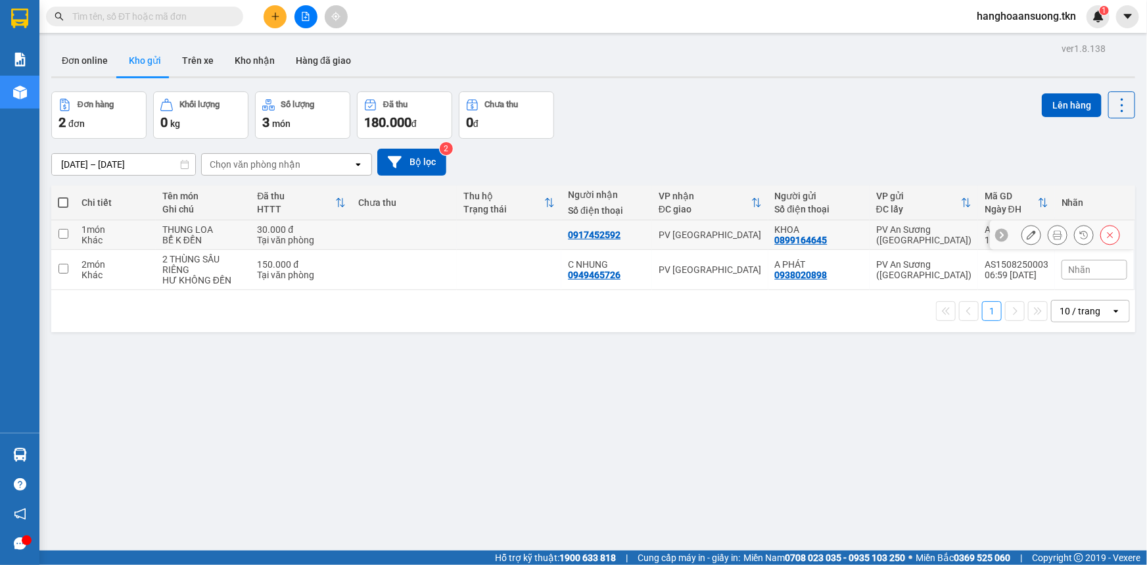
click at [522, 231] on td at bounding box center [509, 235] width 105 height 30
checkbox input "true"
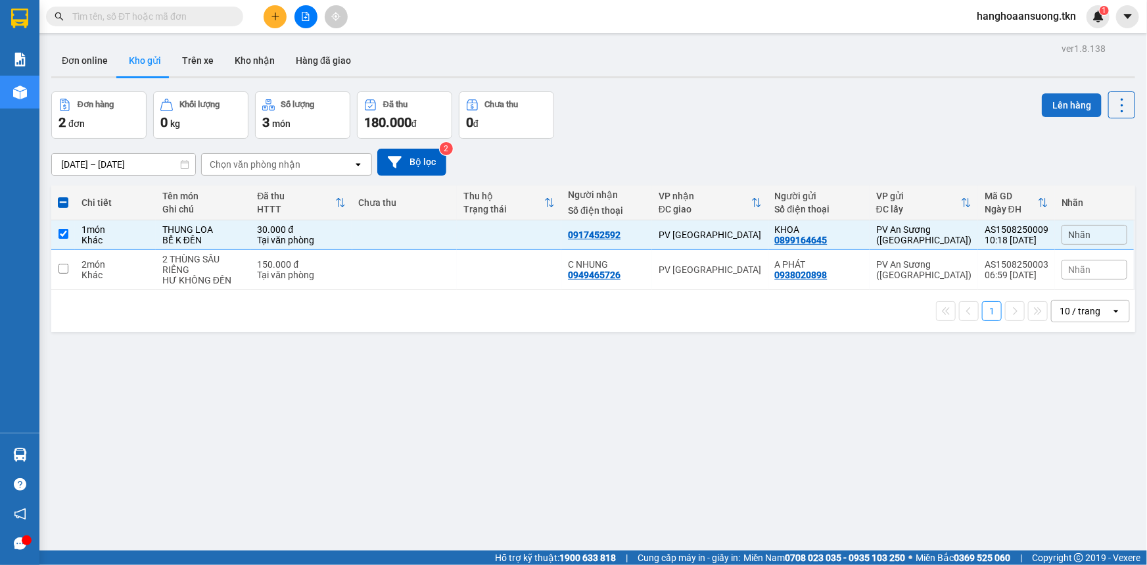
click at [1068, 109] on button "Lên hàng" at bounding box center [1072, 105] width 60 height 24
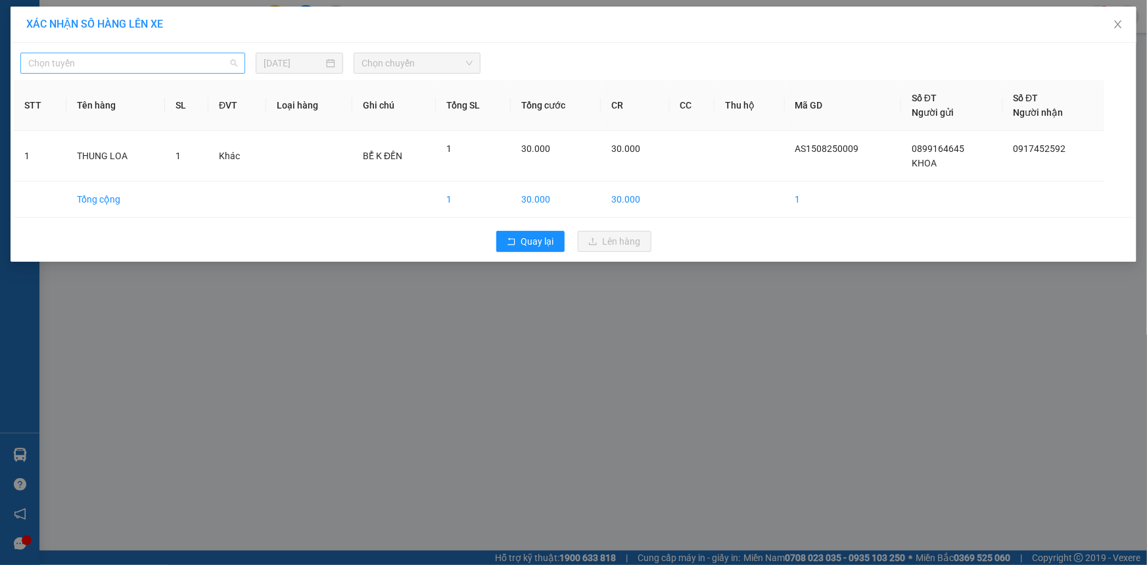
click at [121, 62] on span "Chọn tuyến" at bounding box center [132, 63] width 209 height 20
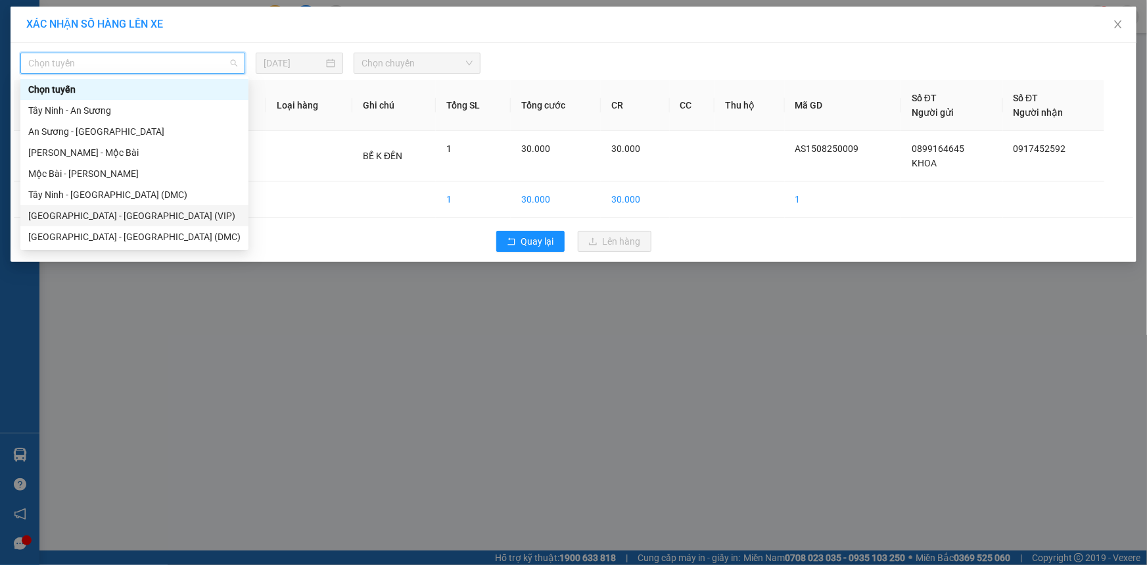
click at [152, 213] on div "[GEOGRAPHIC_DATA] - [GEOGRAPHIC_DATA] (VIP)" at bounding box center [134, 215] width 212 height 14
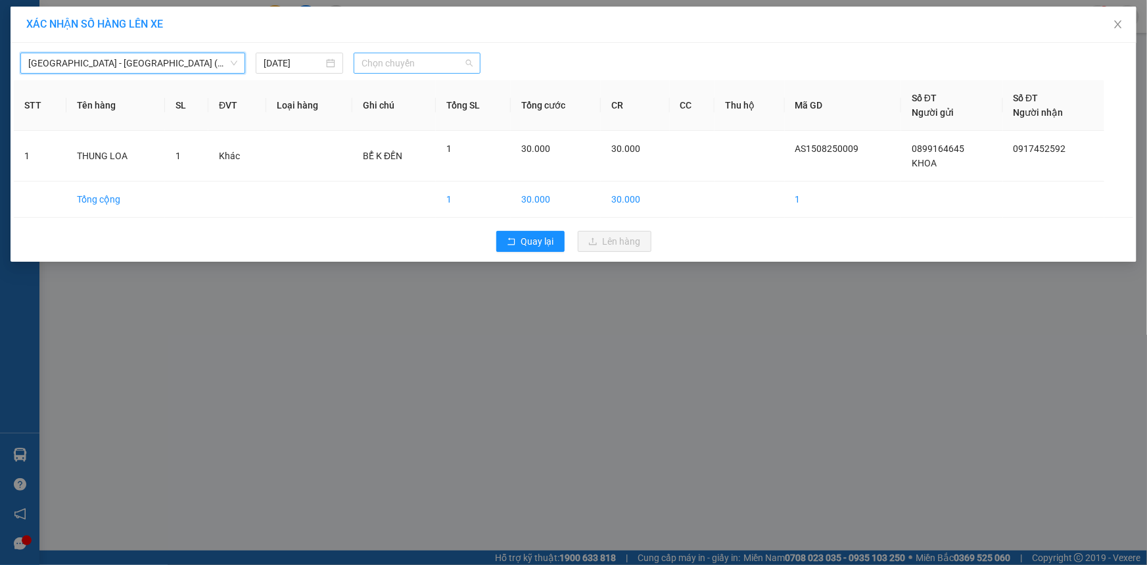
click at [400, 59] on span "Chọn chuyến" at bounding box center [417, 63] width 111 height 20
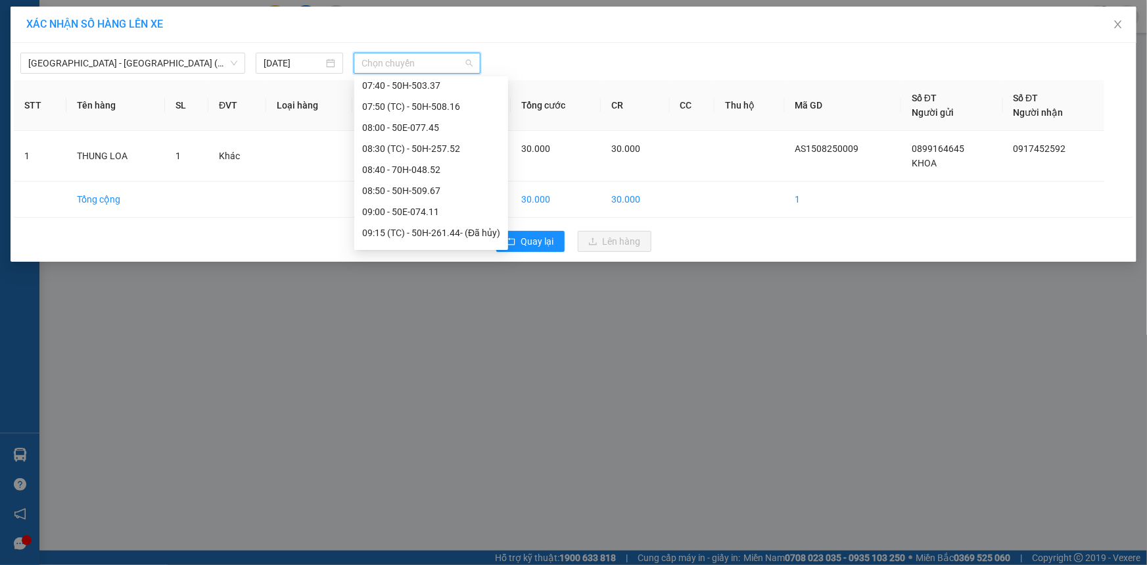
scroll to position [358, 0]
click at [436, 213] on div "09:40 - 50H-503.38" at bounding box center [431, 215] width 138 height 14
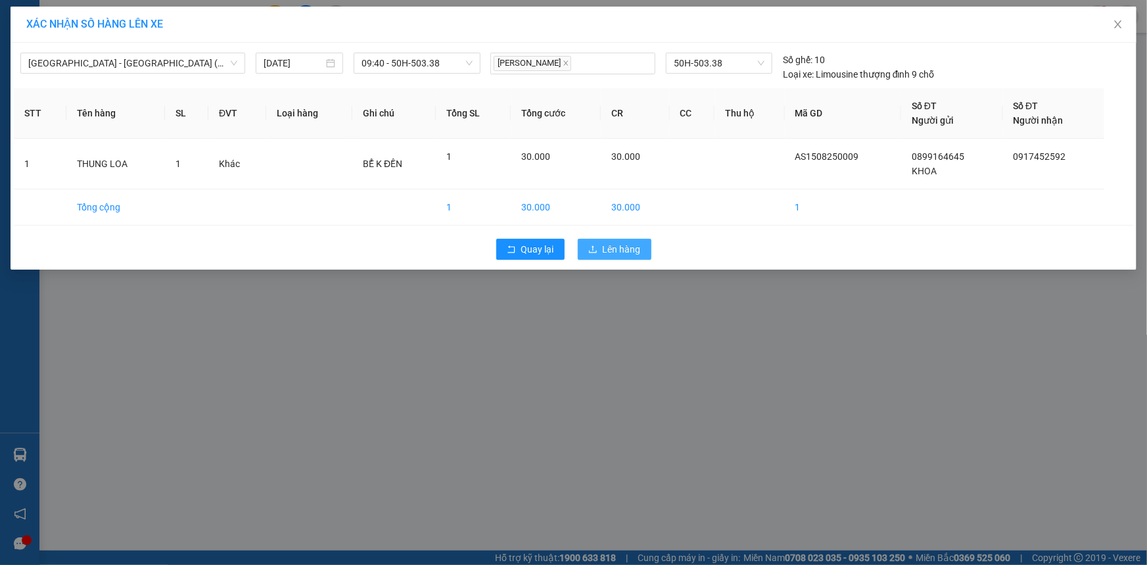
click at [623, 244] on span "Lên hàng" at bounding box center [622, 249] width 38 height 14
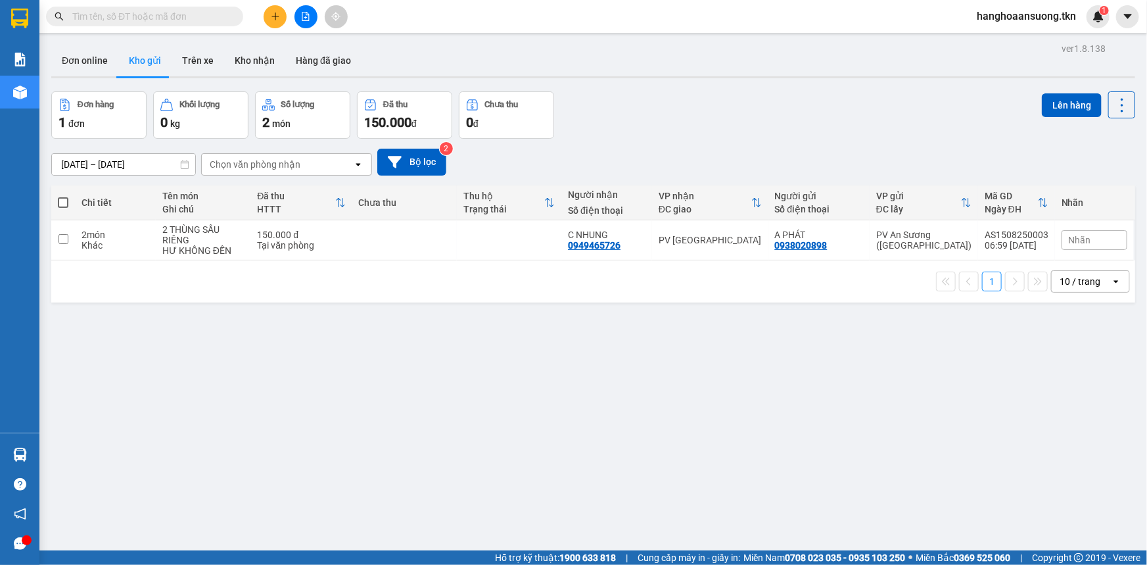
click at [218, 16] on input "text" at bounding box center [149, 16] width 155 height 14
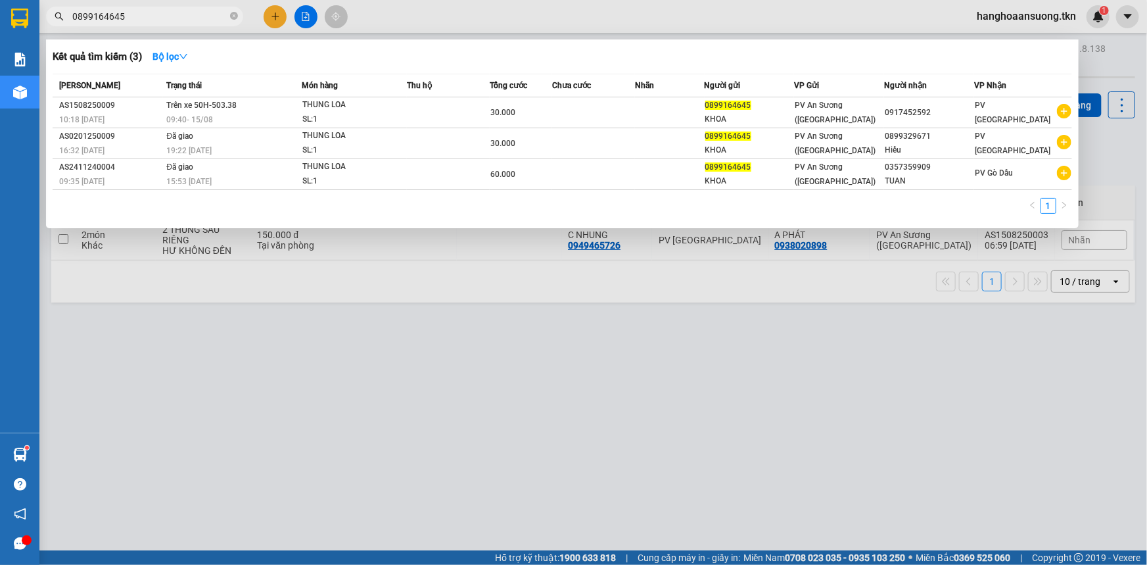
type input "0899164645"
click at [876, 382] on div at bounding box center [573, 282] width 1147 height 565
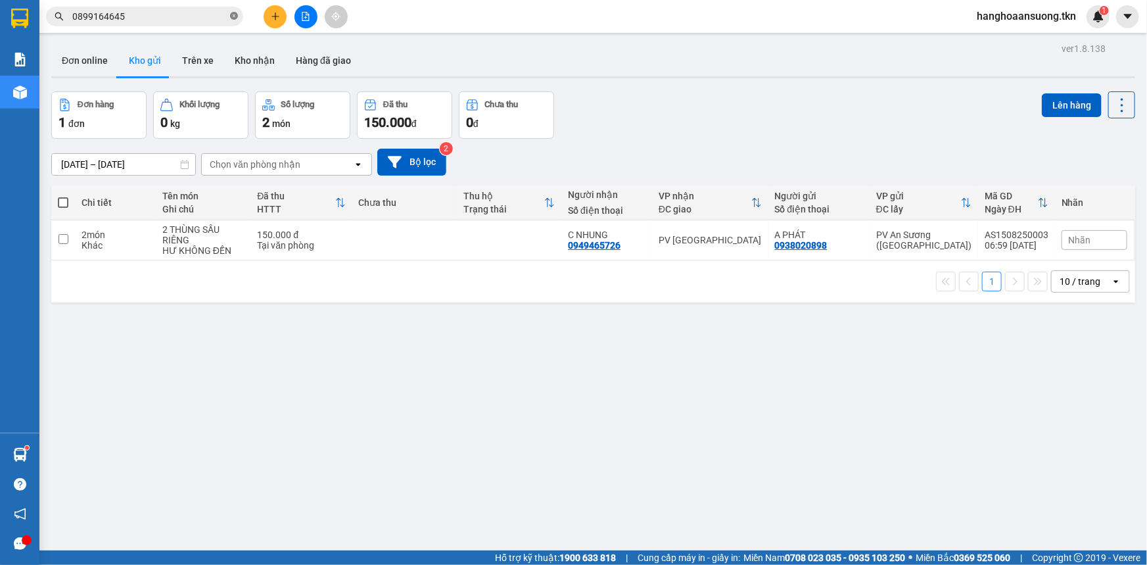
click at [235, 16] on icon "close-circle" at bounding box center [234, 16] width 8 height 8
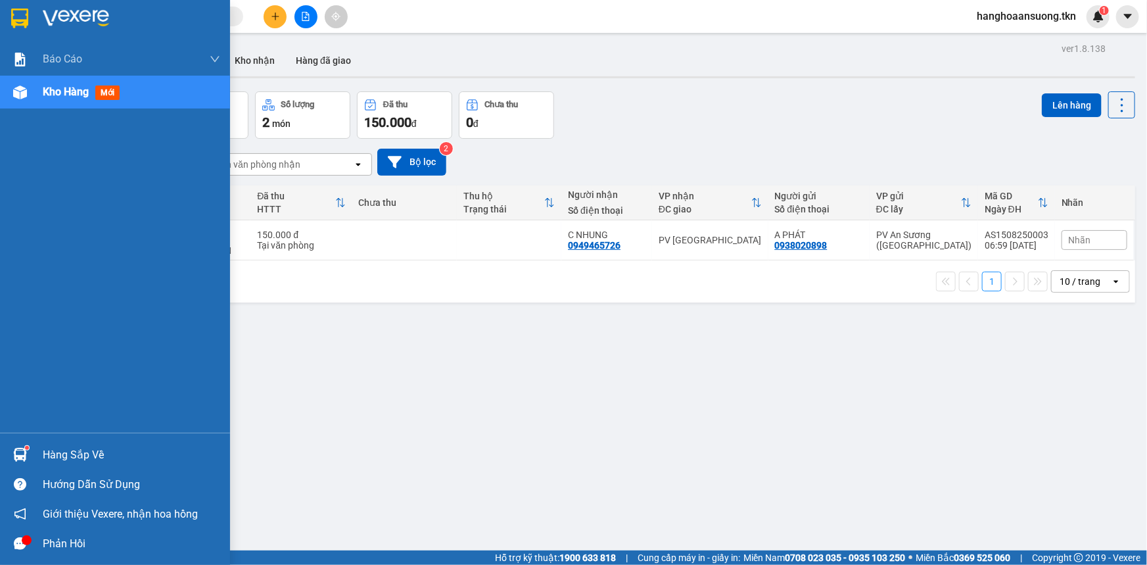
click at [19, 18] on img at bounding box center [19, 19] width 17 height 20
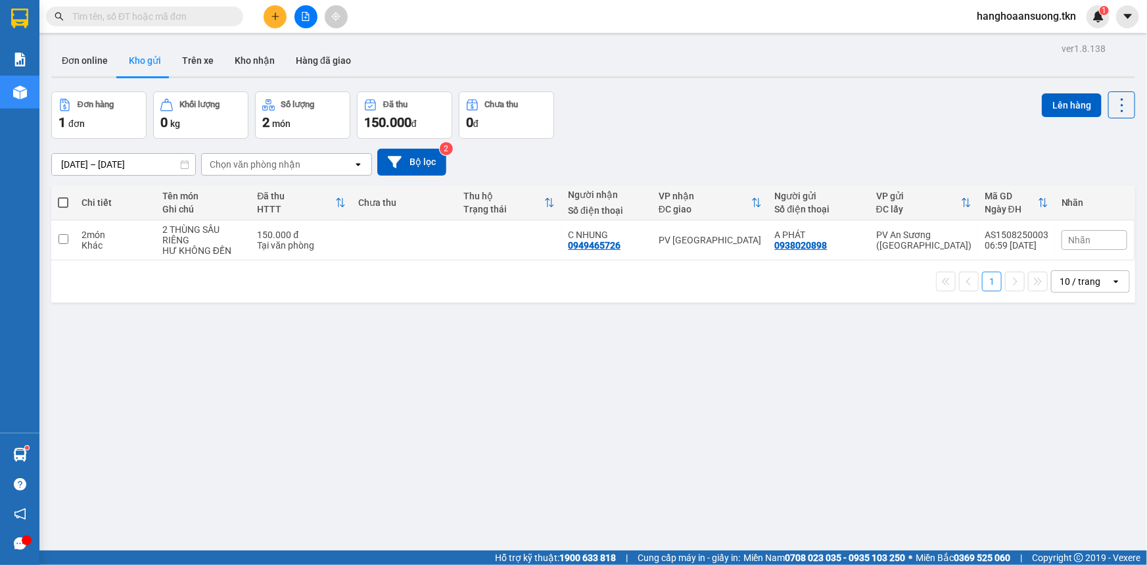
click at [373, 369] on div "ver 1.8.138 Đơn online Kho gửi Trên xe Kho nhận Hàng đã giao Đơn hàng 1 đơn Khố…" at bounding box center [593, 321] width 1095 height 565
click at [298, 14] on button at bounding box center [306, 16] width 23 height 23
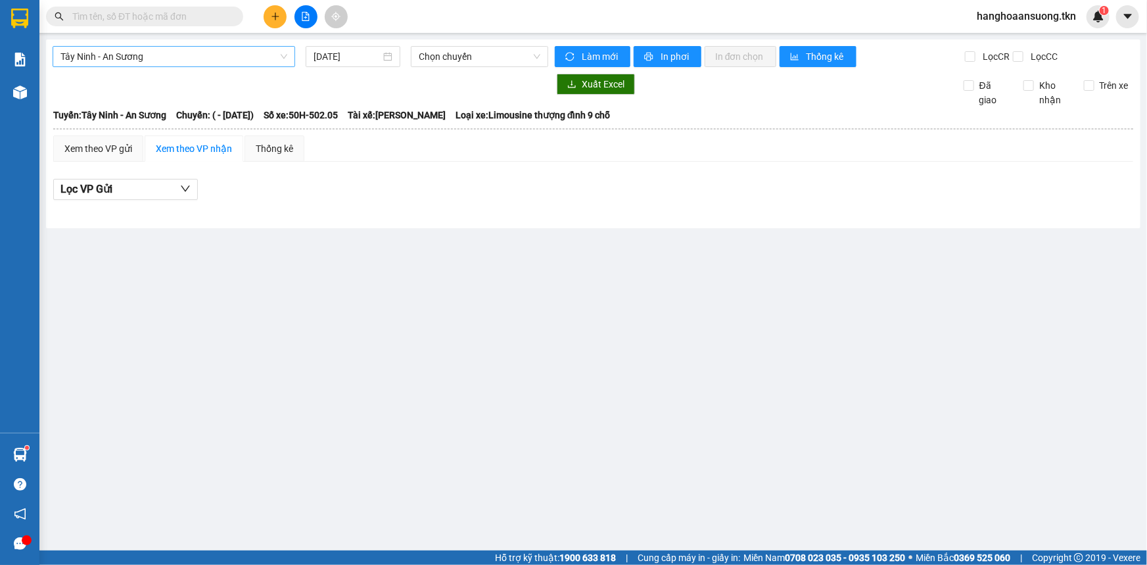
click at [176, 50] on span "Tây Ninh - An Sương" at bounding box center [173, 57] width 227 height 20
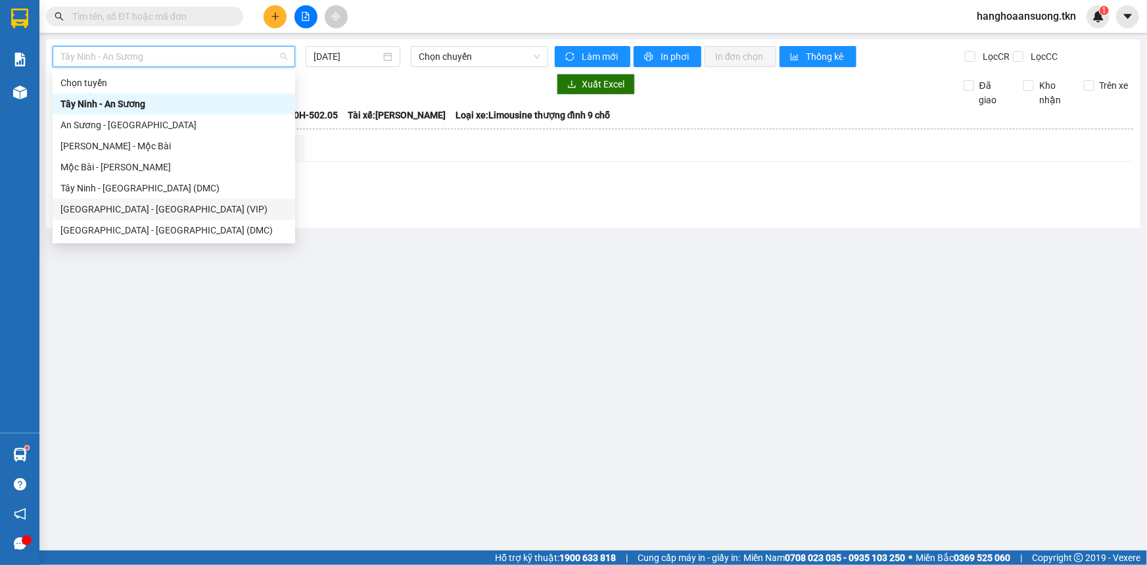
click at [169, 208] on div "[GEOGRAPHIC_DATA] - [GEOGRAPHIC_DATA] (VIP)" at bounding box center [173, 209] width 227 height 14
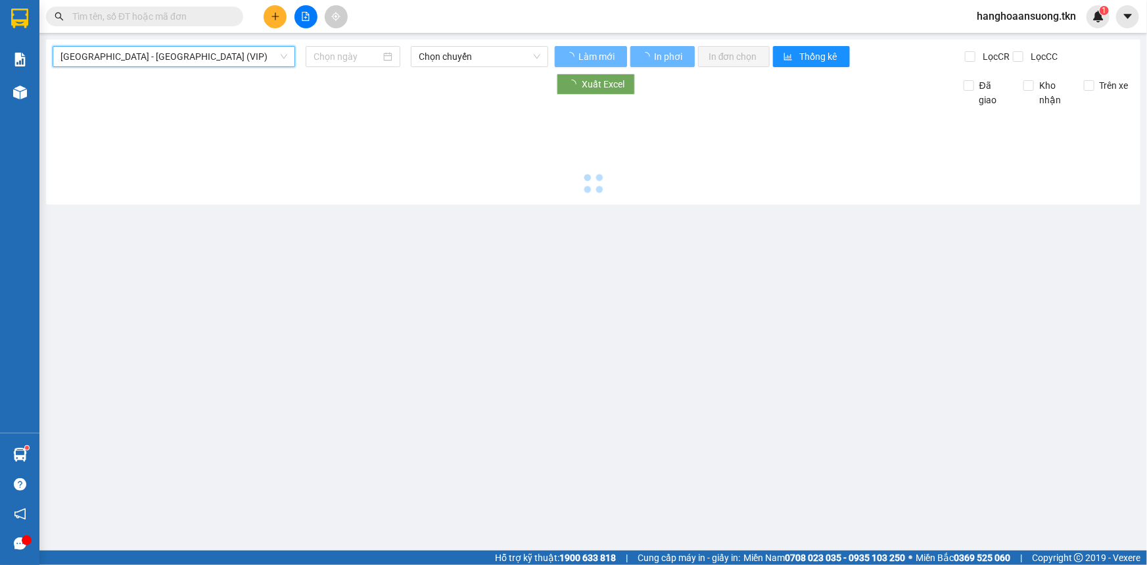
type input "[DATE]"
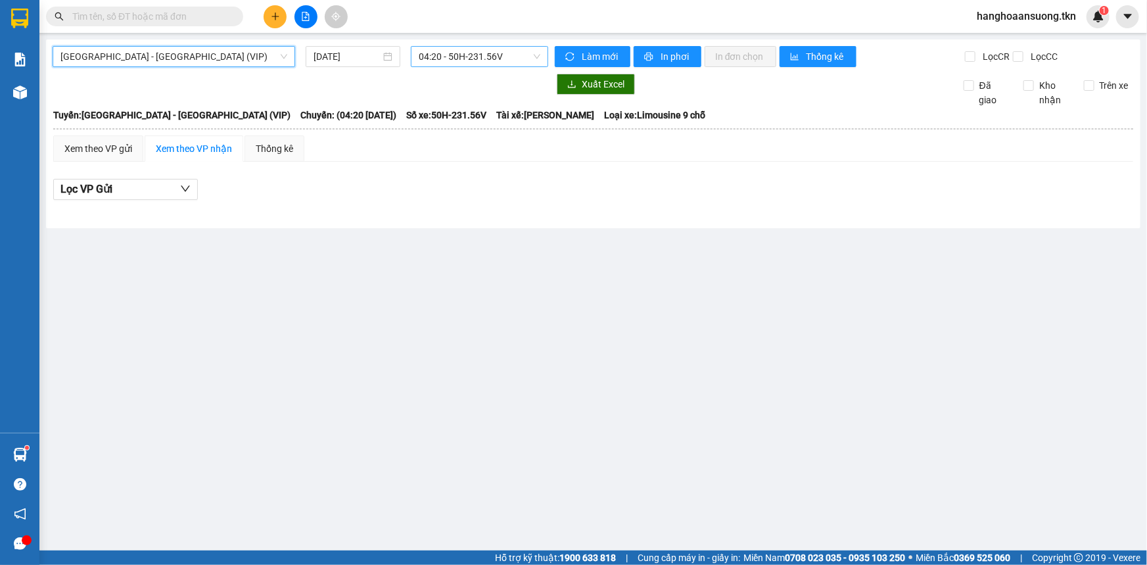
click at [453, 53] on span "04:20 - 50H-231.56V" at bounding box center [480, 57] width 122 height 20
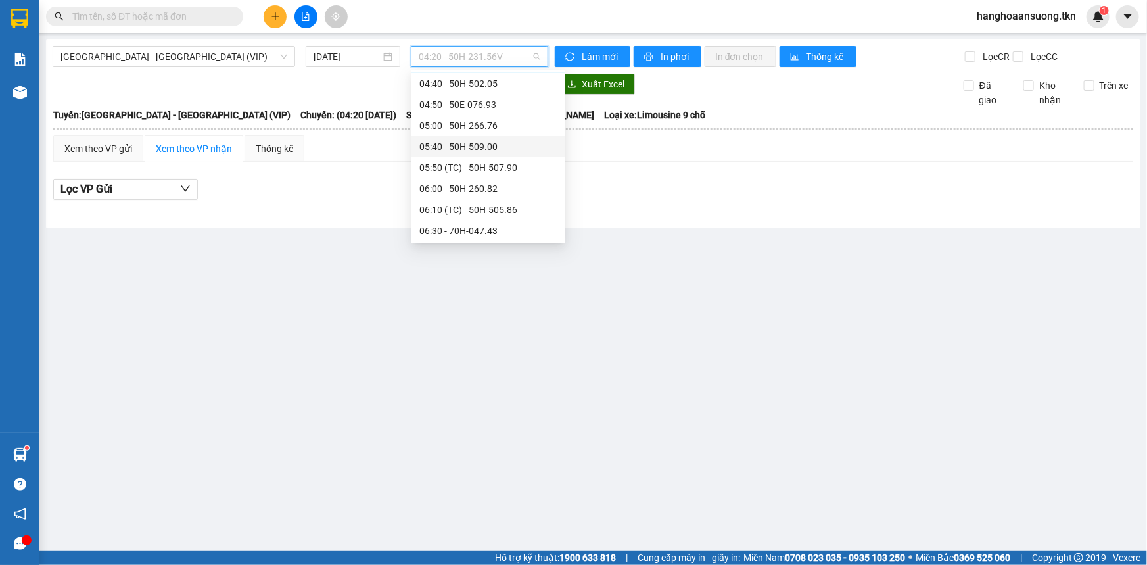
scroll to position [59, 0]
click at [105, 145] on div "Xem theo VP gửi" at bounding box center [98, 148] width 68 height 14
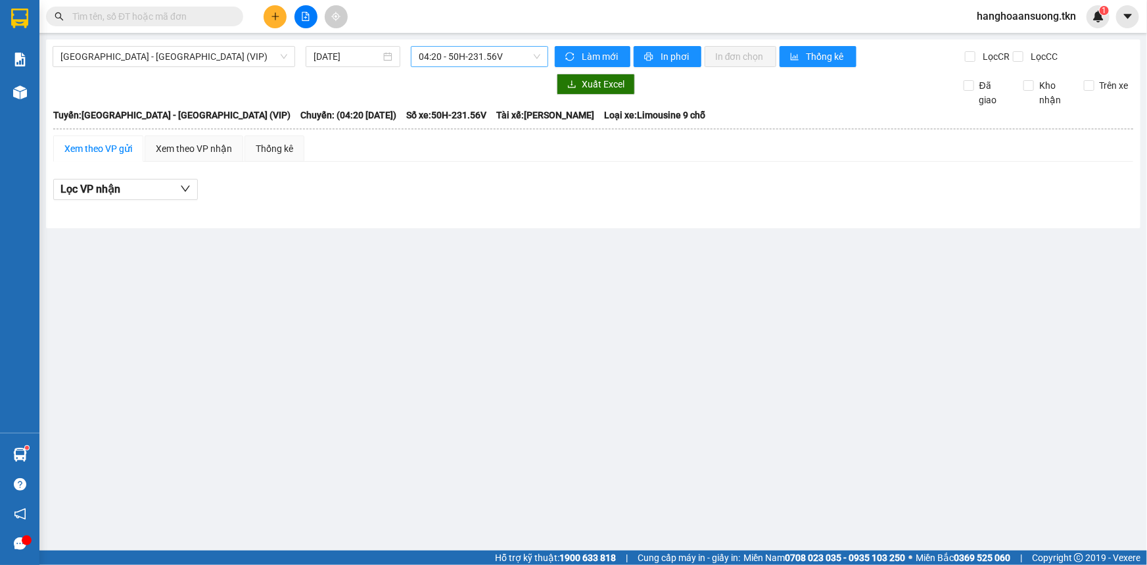
click at [473, 57] on span "04:20 - 50H-231.56V" at bounding box center [480, 57] width 122 height 20
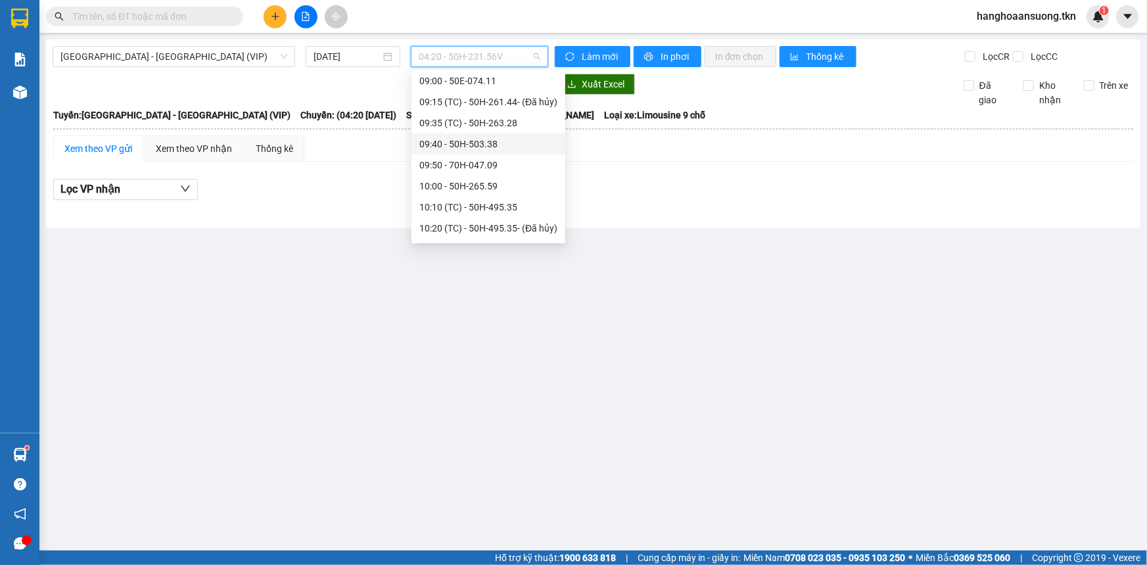
scroll to position [439, 0]
click at [504, 131] on div "09:40 - 50H-503.38" at bounding box center [488, 127] width 138 height 14
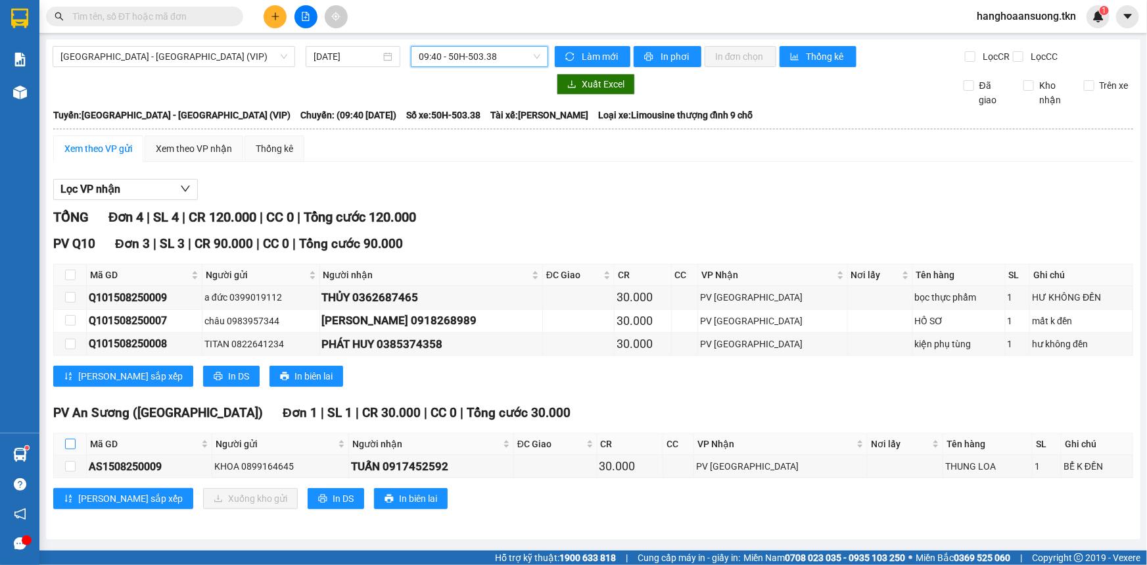
click at [67, 439] on input "checkbox" at bounding box center [70, 444] width 11 height 11
checkbox input "true"
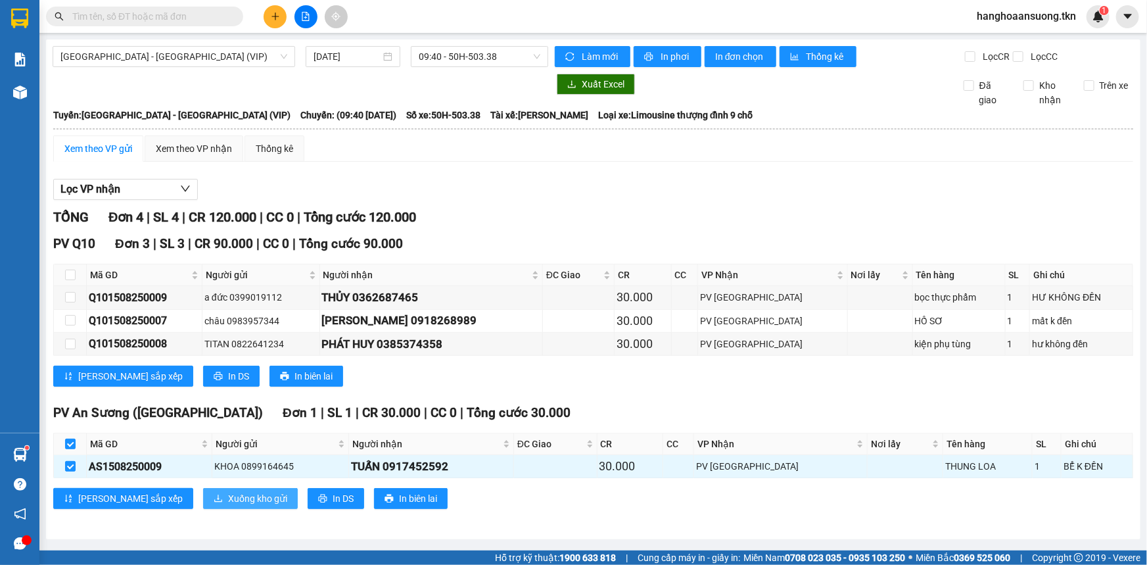
click at [228, 493] on span "Xuống kho gửi" at bounding box center [257, 498] width 59 height 14
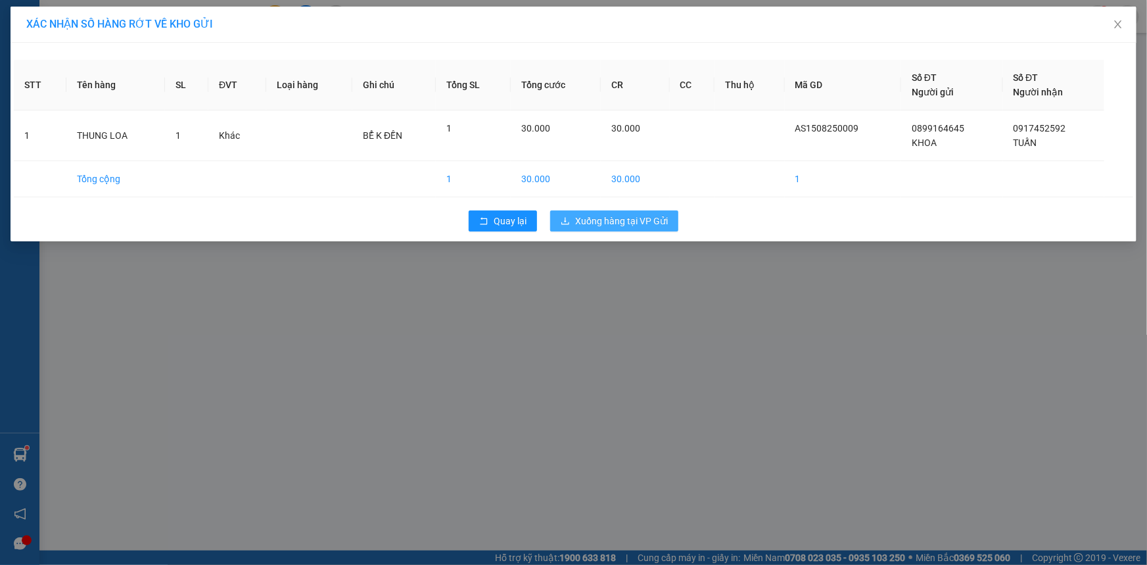
click at [621, 219] on span "Xuống hàng tại VP Gửi" at bounding box center [621, 221] width 93 height 14
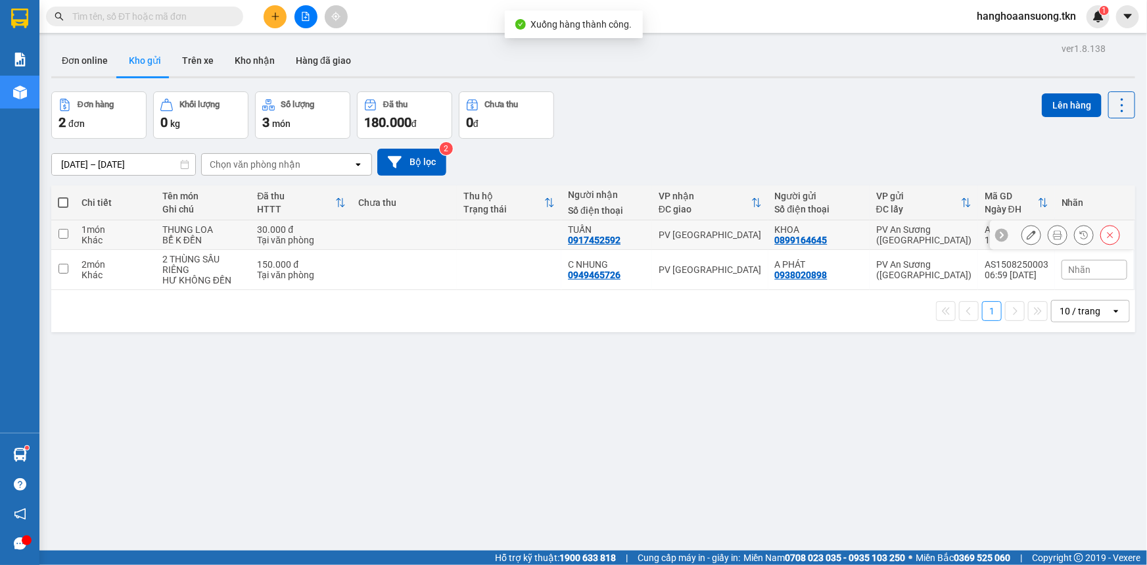
click at [728, 231] on div "PV [GEOGRAPHIC_DATA]" at bounding box center [710, 234] width 103 height 11
checkbox input "true"
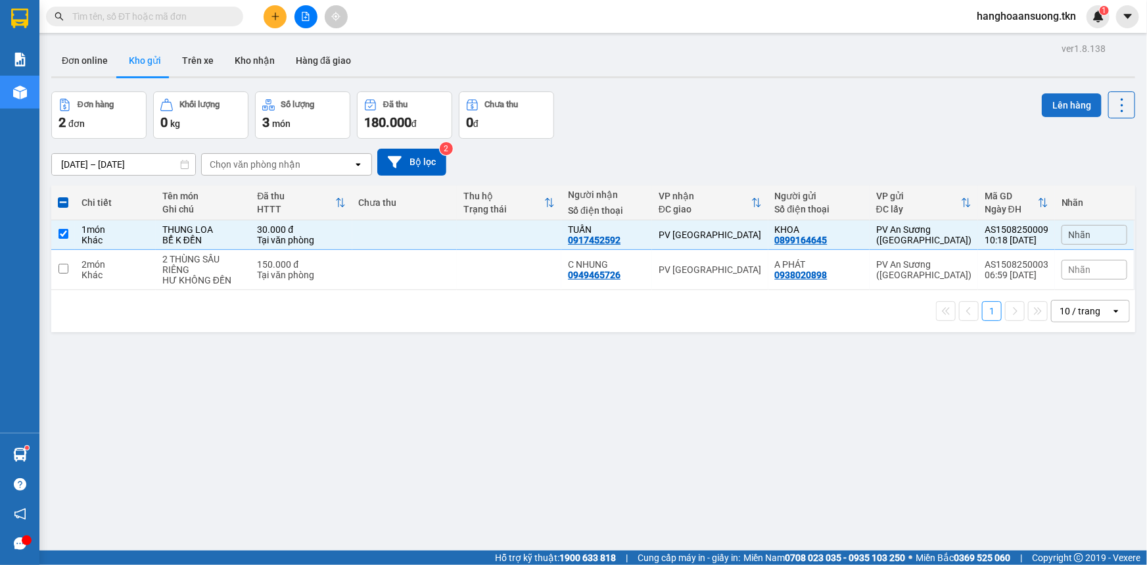
click at [1066, 101] on button "Lên hàng" at bounding box center [1072, 105] width 60 height 24
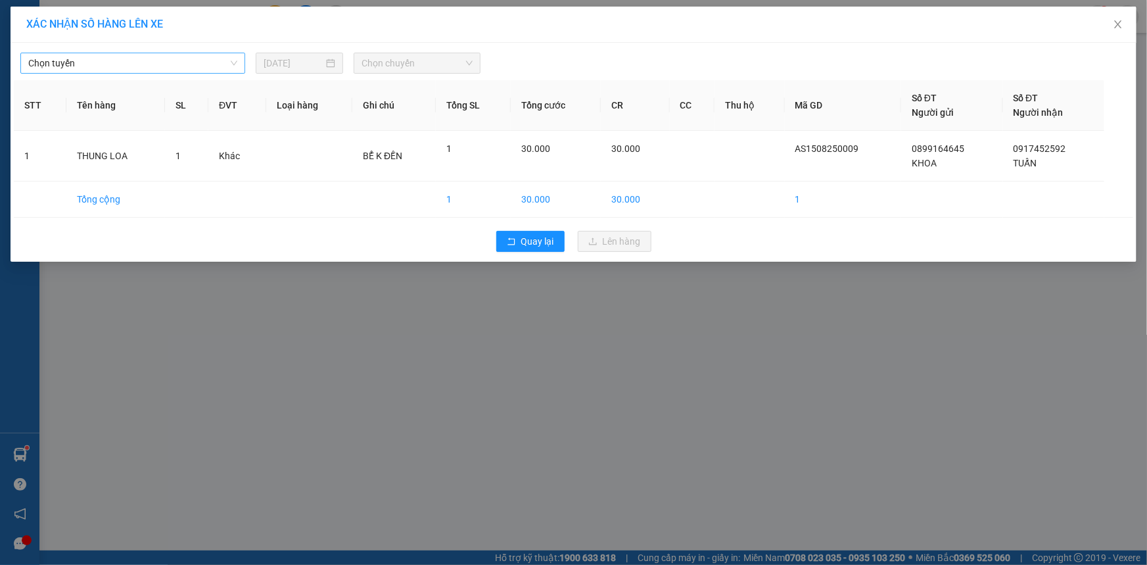
click at [101, 59] on span "Chọn tuyến" at bounding box center [132, 63] width 209 height 20
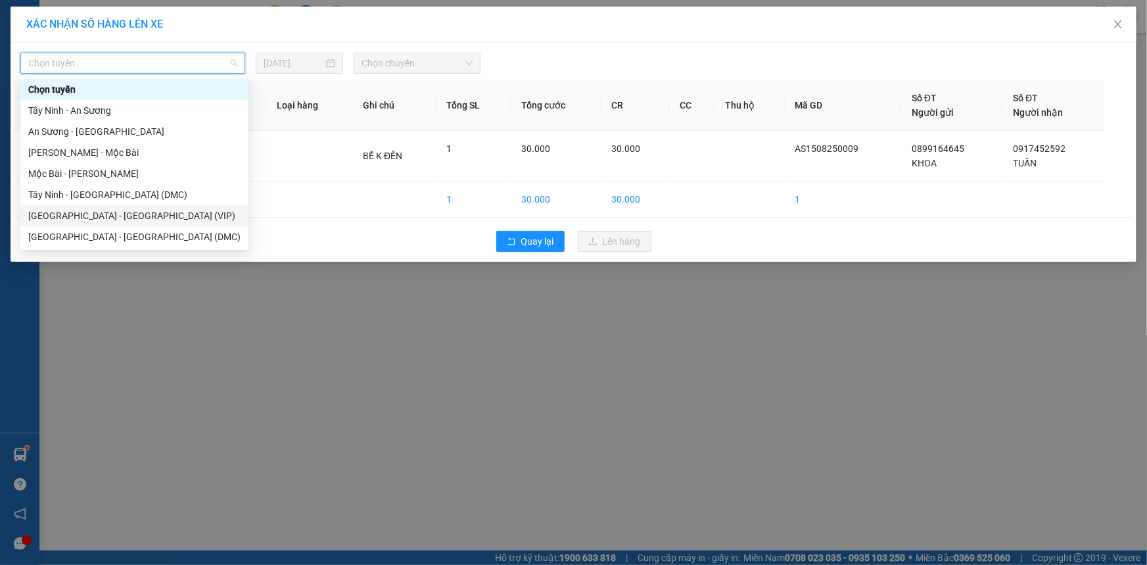
click at [179, 212] on div "[GEOGRAPHIC_DATA] - [GEOGRAPHIC_DATA] (VIP)" at bounding box center [134, 215] width 212 height 14
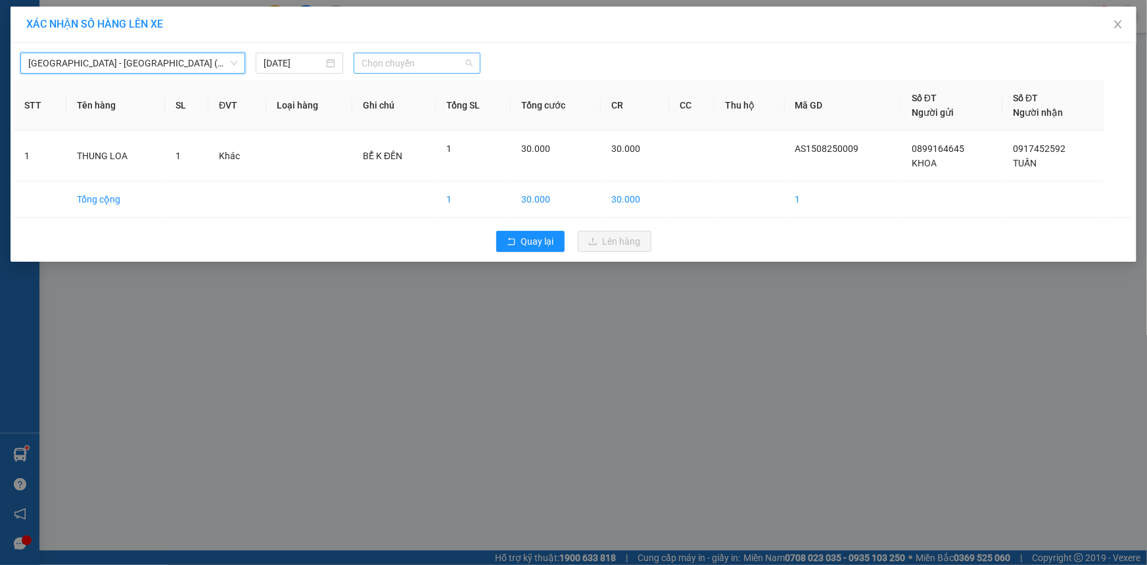
click at [436, 66] on span "Chọn chuyến" at bounding box center [417, 63] width 111 height 20
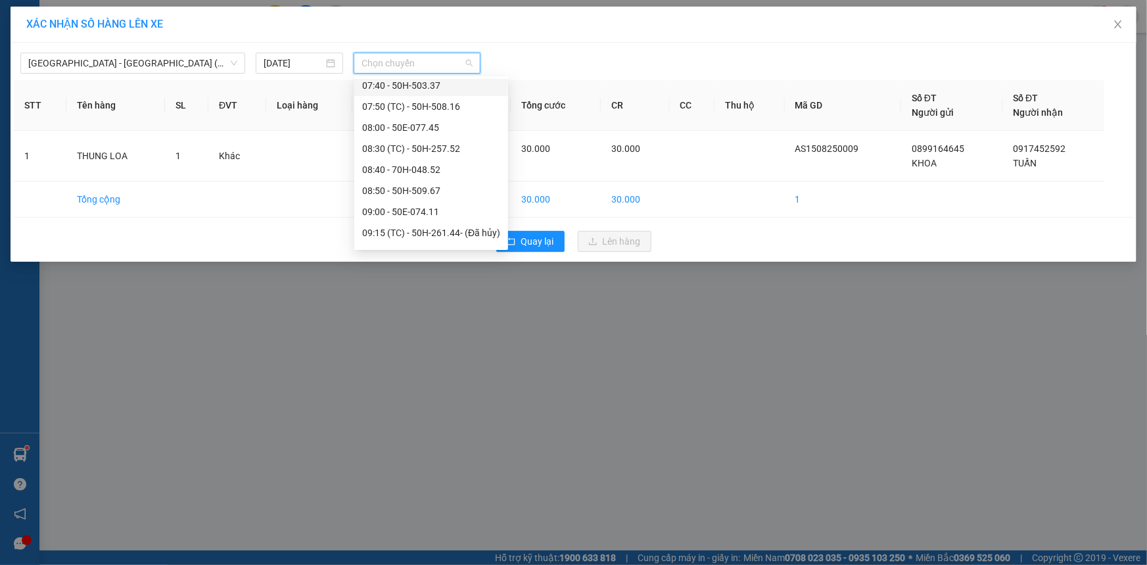
scroll to position [358, 0]
click at [446, 214] on div "09:40 - 50H-503.38" at bounding box center [431, 215] width 138 height 14
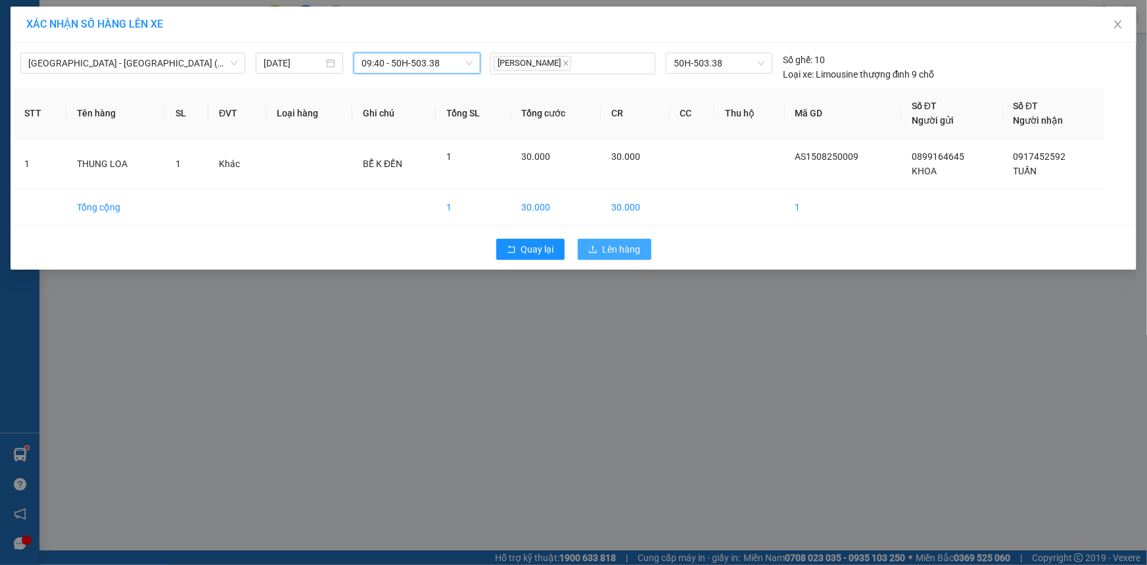
click at [617, 247] on span "Lên hàng" at bounding box center [622, 249] width 38 height 14
